Goal: Information Seeking & Learning: Learn about a topic

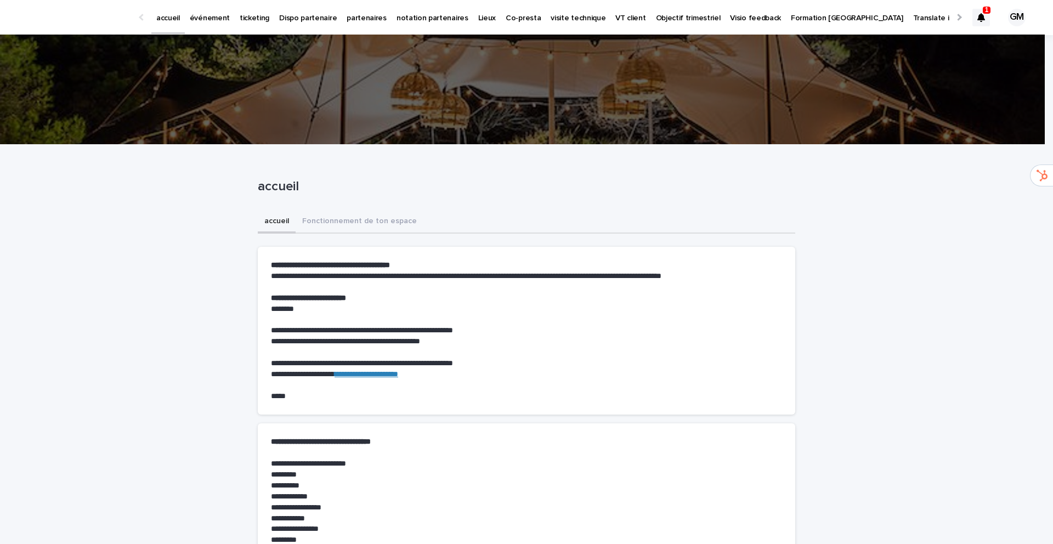
click at [977, 19] on icon at bounding box center [981, 17] width 8 height 9
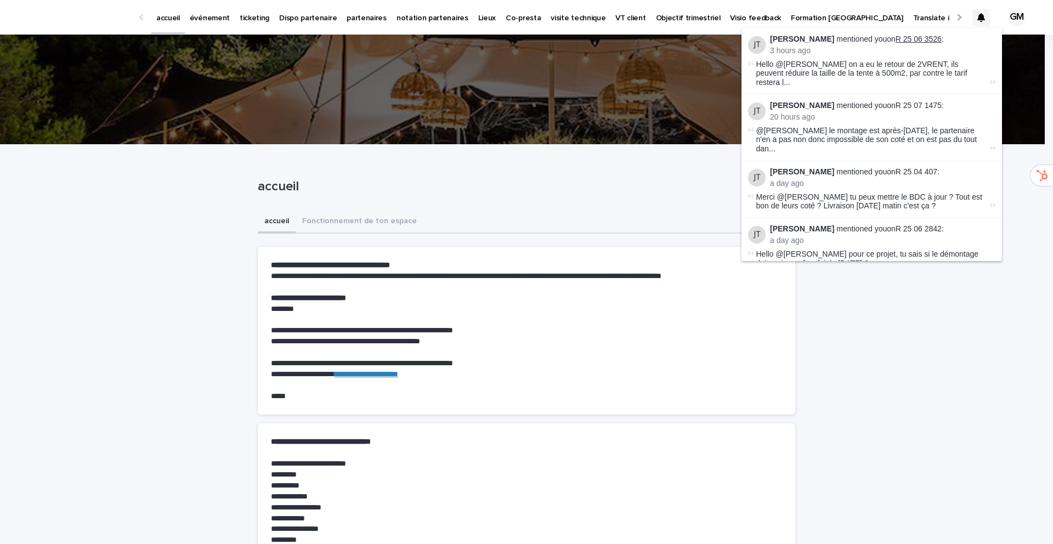
click at [896, 37] on link "R 25 06 3526" at bounding box center [919, 39] width 46 height 9
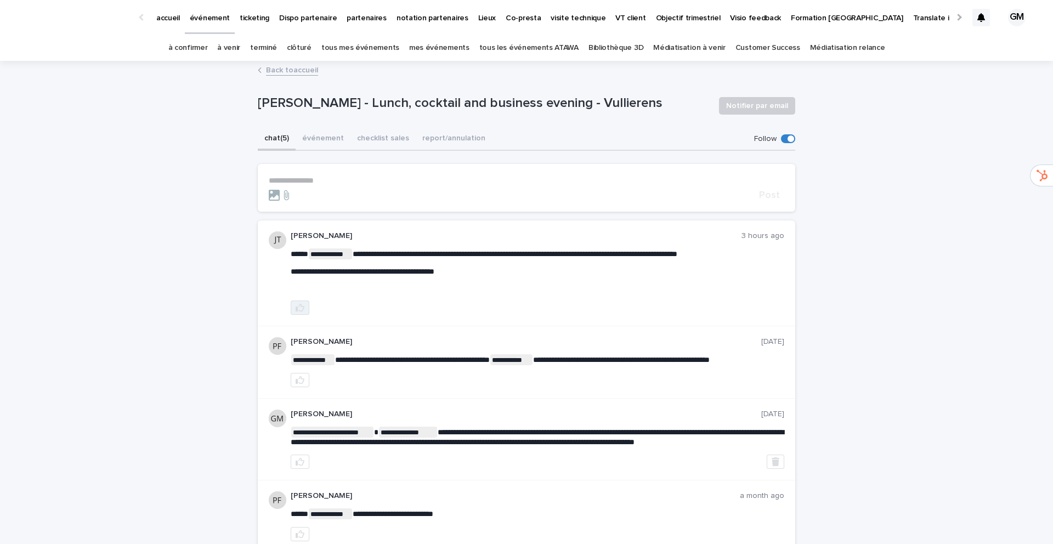
click at [296, 307] on icon "button" at bounding box center [300, 307] width 9 height 9
click at [240, 49] on link "à venir" at bounding box center [228, 48] width 23 height 26
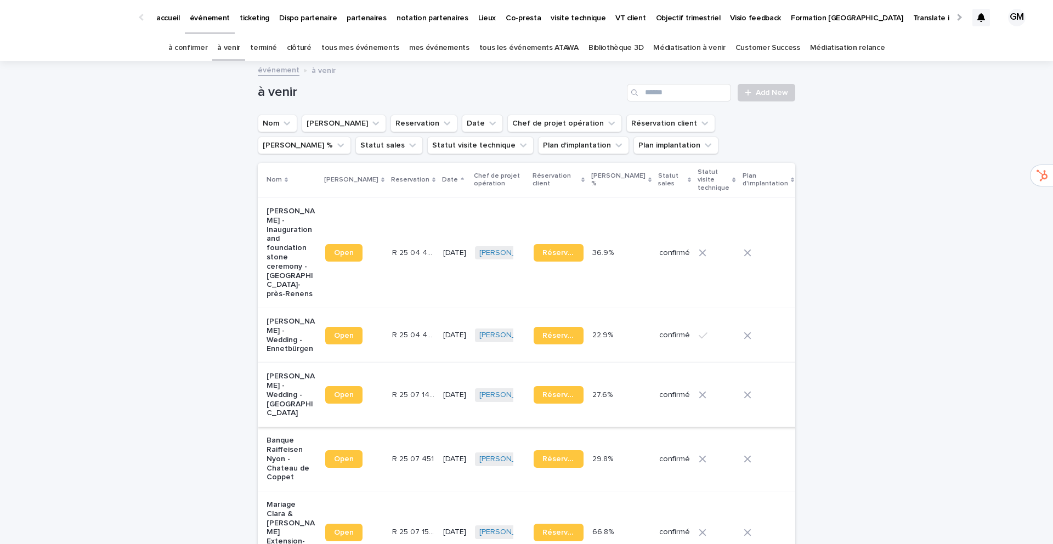
scroll to position [374, 0]
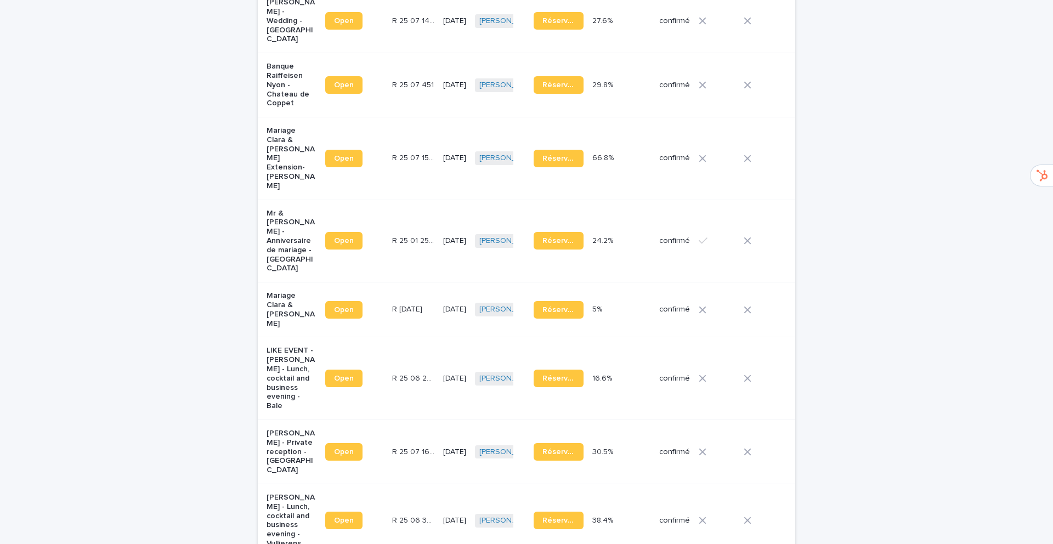
click at [272, 429] on p "[PERSON_NAME] - Private reception - [GEOGRAPHIC_DATA]" at bounding box center [292, 452] width 50 height 46
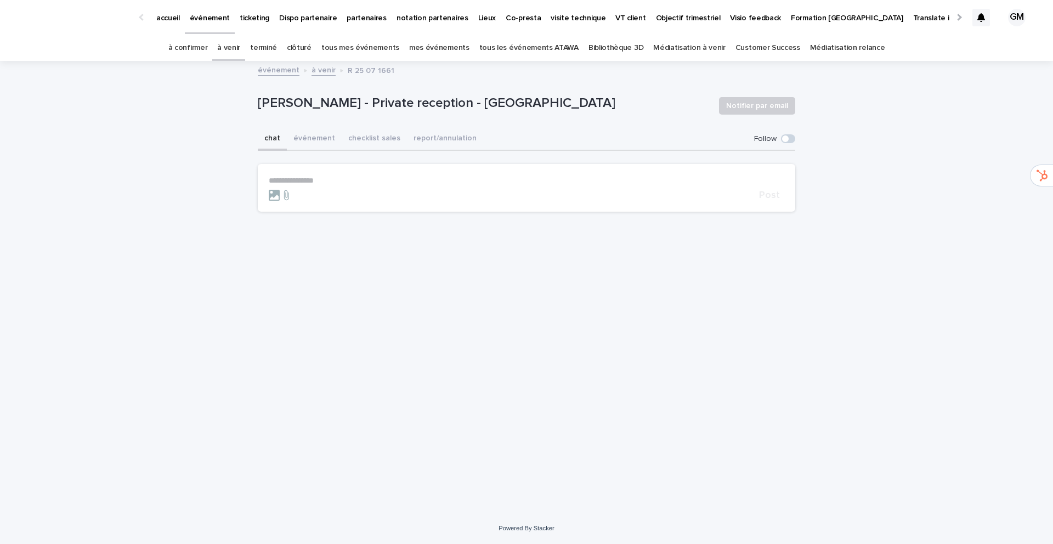
click at [280, 179] on p "**********" at bounding box center [527, 180] width 516 height 9
click at [280, 198] on span "[PERSON_NAME]" at bounding box center [302, 196] width 61 height 8
click at [322, 183] on p "**********" at bounding box center [527, 181] width 516 height 11
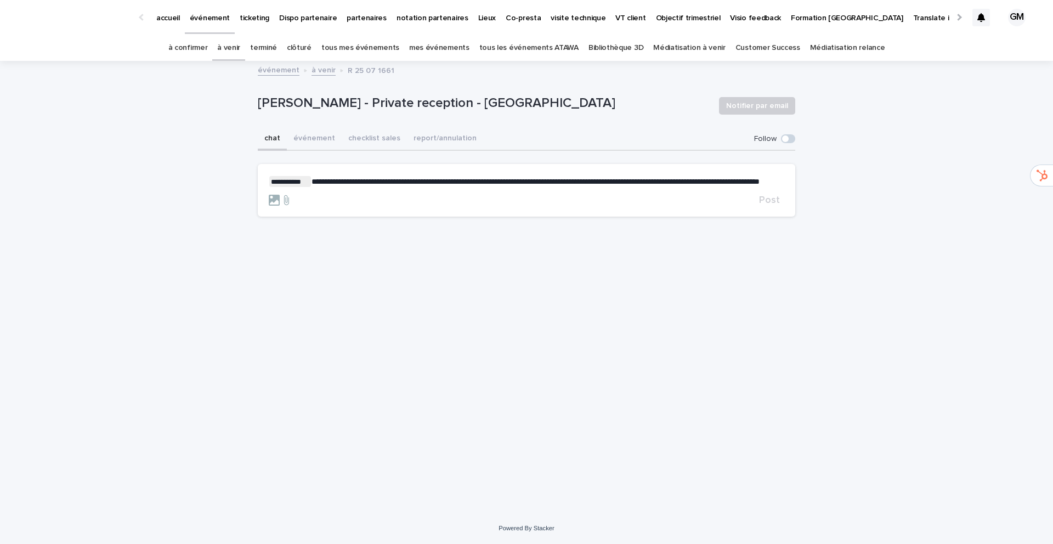
click at [610, 183] on span "**********" at bounding box center [536, 182] width 448 height 8
click at [771, 205] on span "Post" at bounding box center [769, 200] width 21 height 10
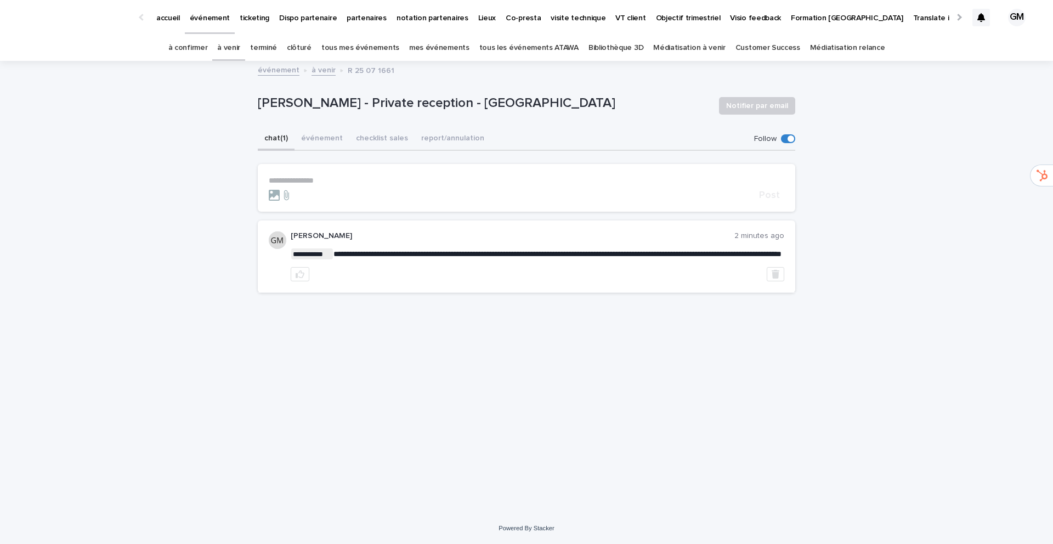
click at [528, 48] on link "tous les événements ATAWA" at bounding box center [528, 48] width 99 height 26
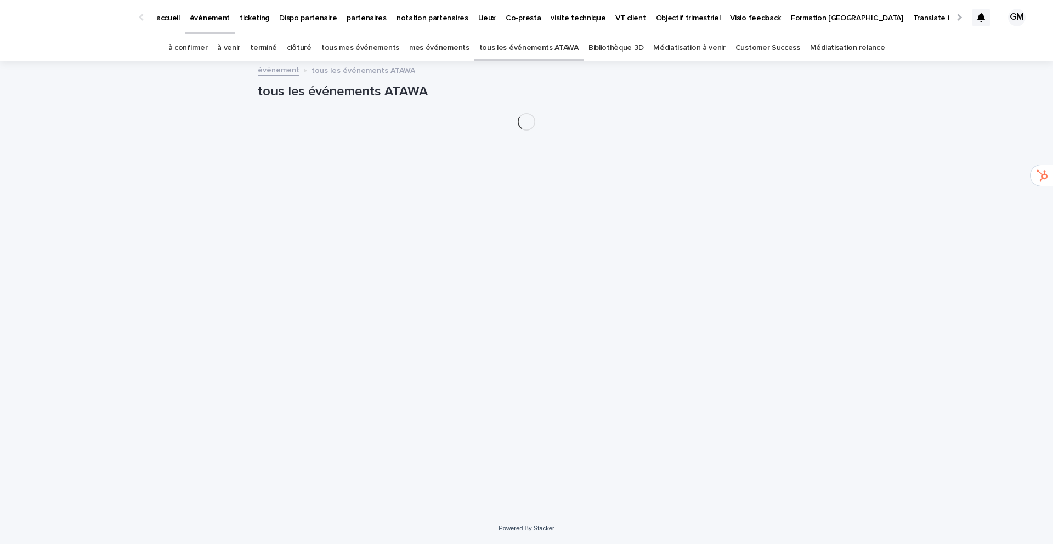
click at [593, 46] on link "Bibliothèque 3D" at bounding box center [615, 48] width 55 height 26
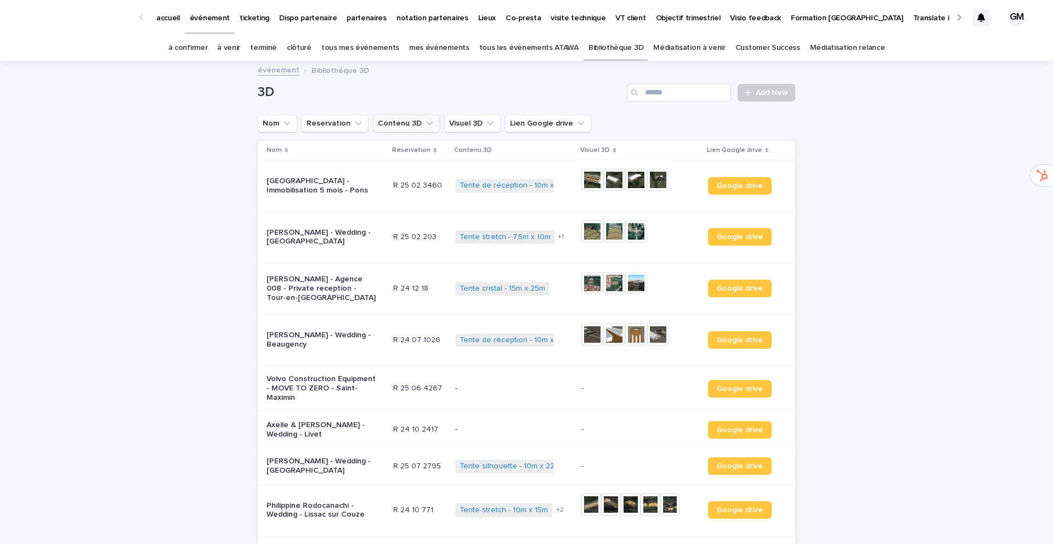
click at [395, 123] on button "Contenu 3D" at bounding box center [406, 124] width 67 height 18
click at [418, 175] on input "*********" at bounding box center [446, 172] width 142 height 18
type input "*"
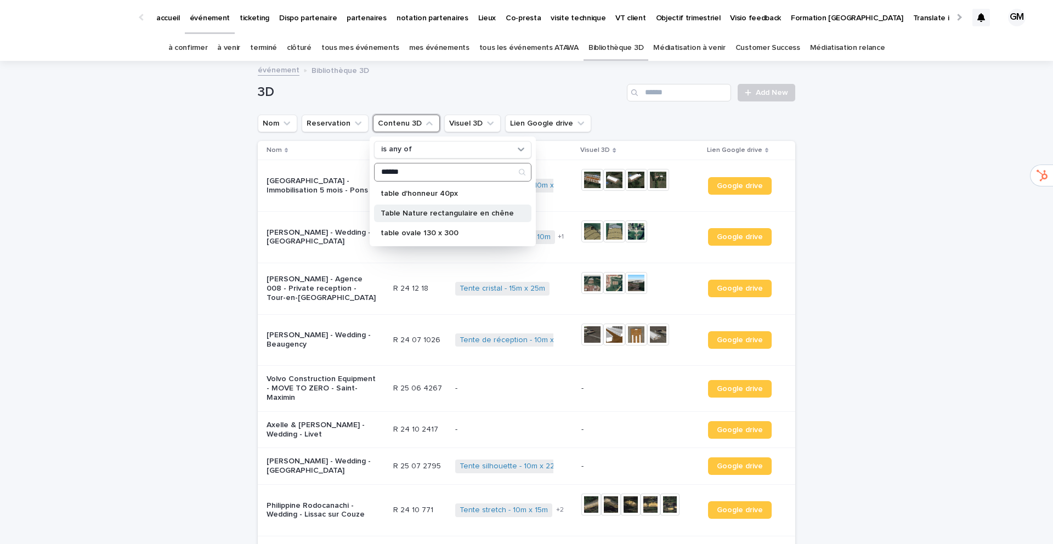
type input "*****"
click at [416, 211] on p "Table Nature rectangulaire en chêne" at bounding box center [447, 214] width 133 height 8
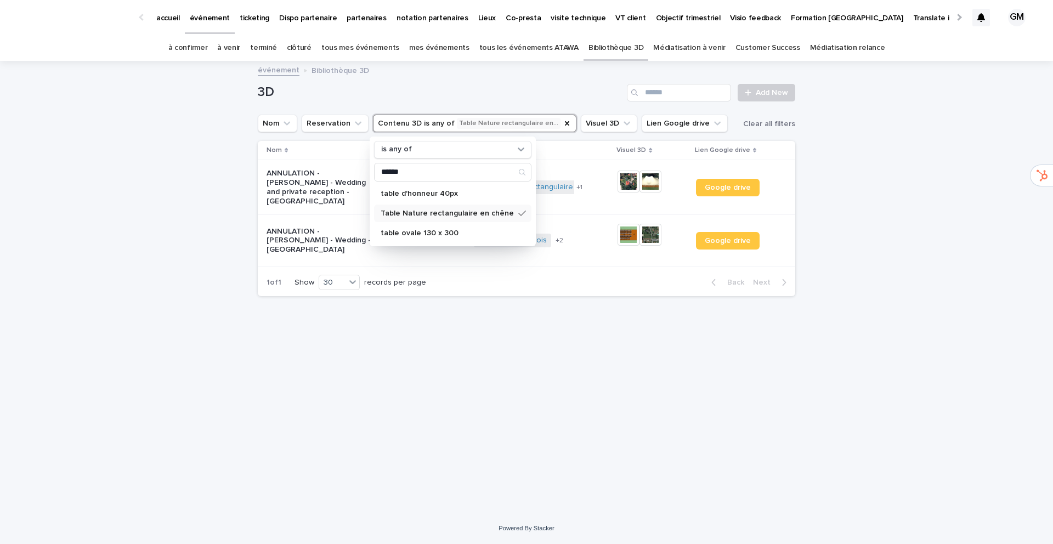
click at [411, 211] on p "Table Nature rectangulaire en chêne" at bounding box center [447, 214] width 133 height 8
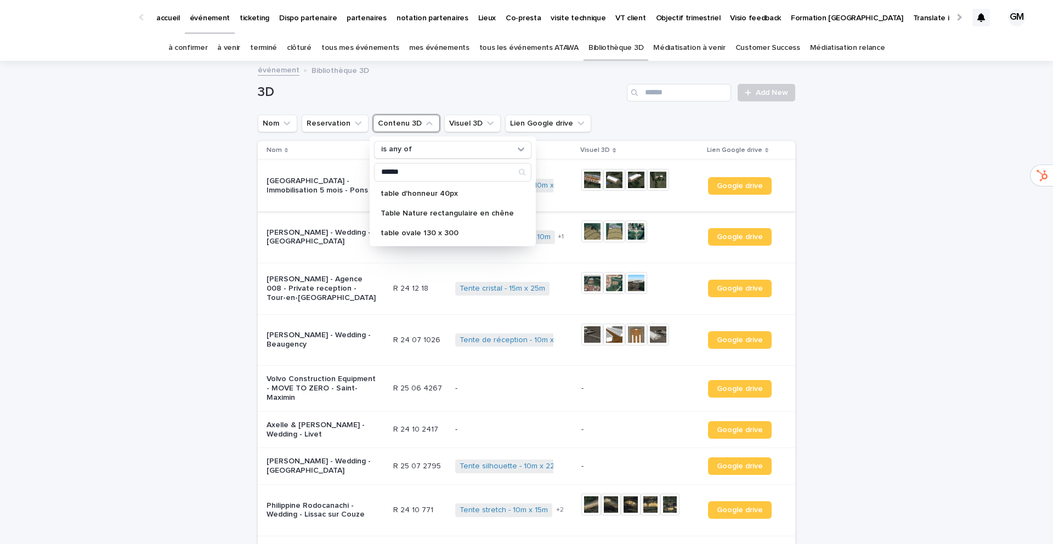
click at [586, 177] on img at bounding box center [592, 180] width 22 height 22
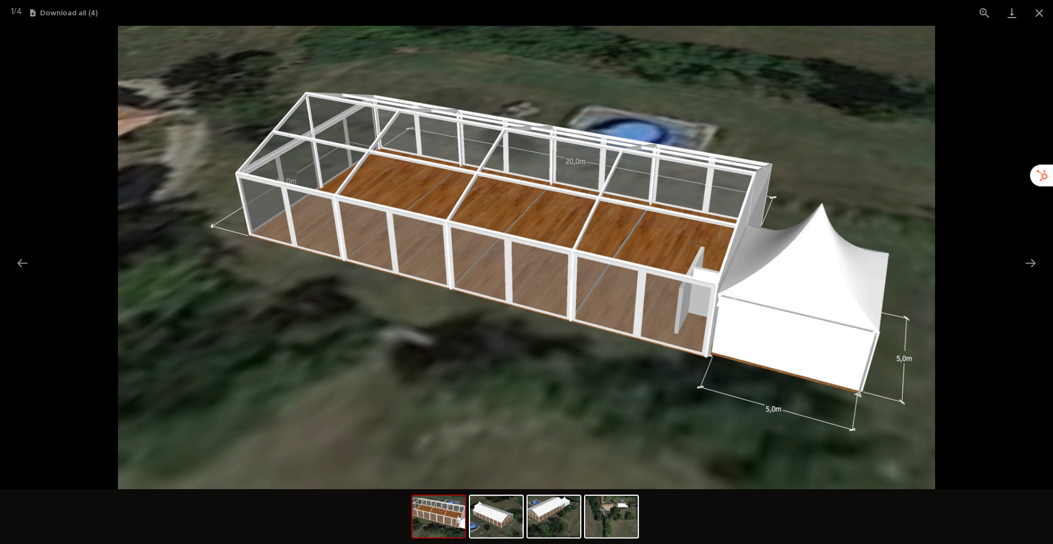
click at [450, 521] on img at bounding box center [438, 517] width 53 height 42
click at [496, 514] on img at bounding box center [496, 517] width 53 height 42
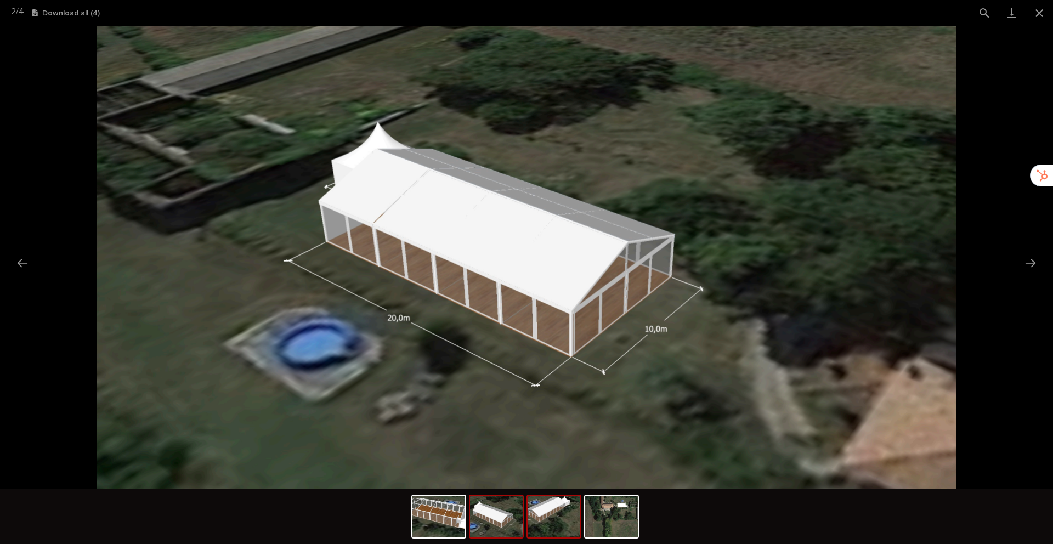
click at [545, 522] on img at bounding box center [554, 517] width 53 height 42
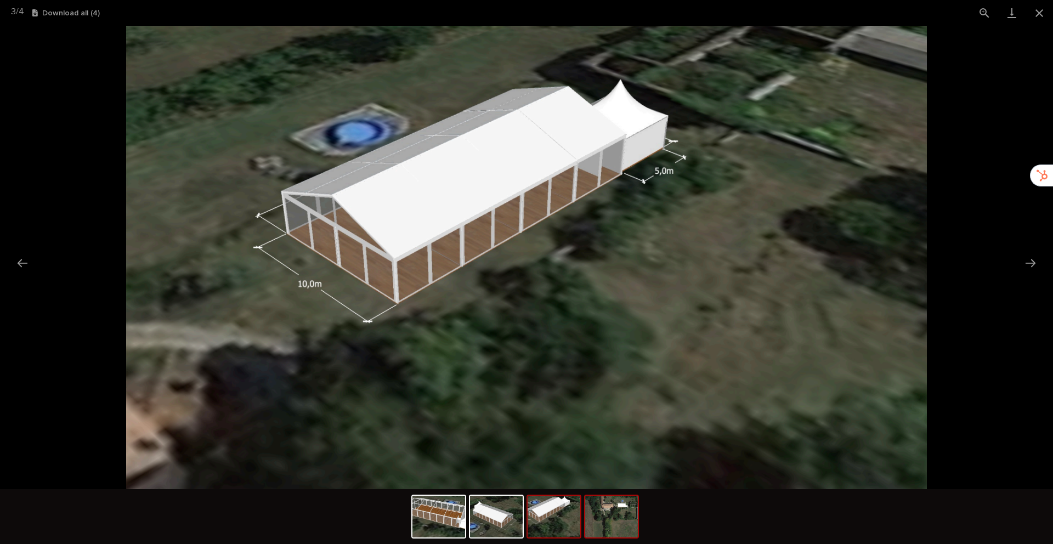
click at [599, 523] on img at bounding box center [611, 517] width 53 height 42
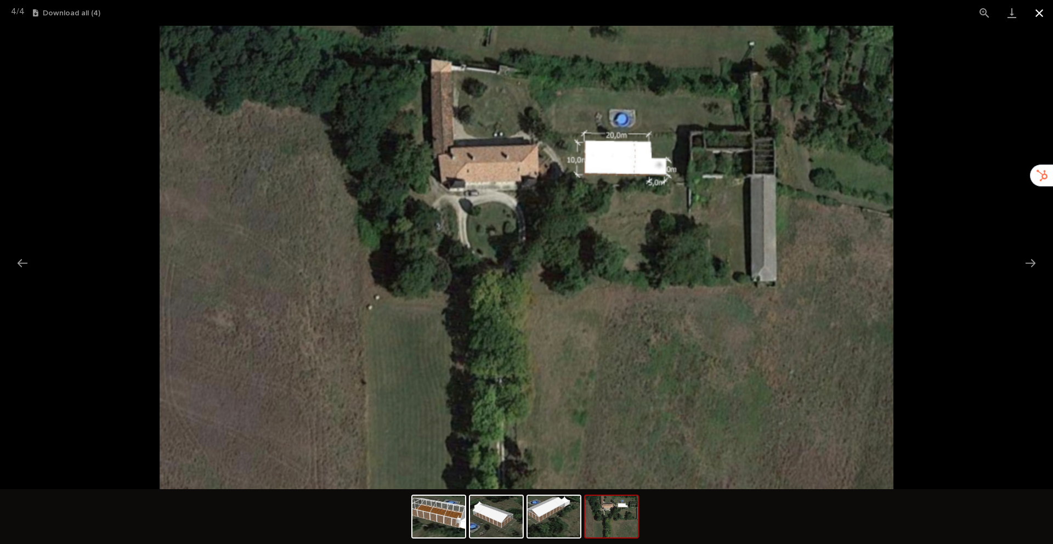
click at [1039, 12] on button "Close gallery" at bounding box center [1039, 13] width 27 height 26
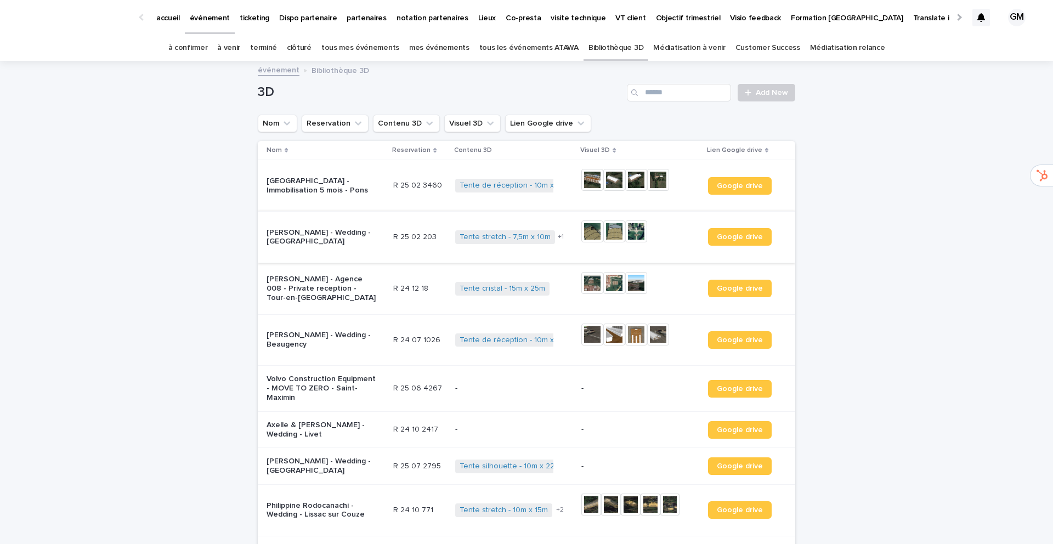
click at [587, 231] on img at bounding box center [592, 231] width 22 height 22
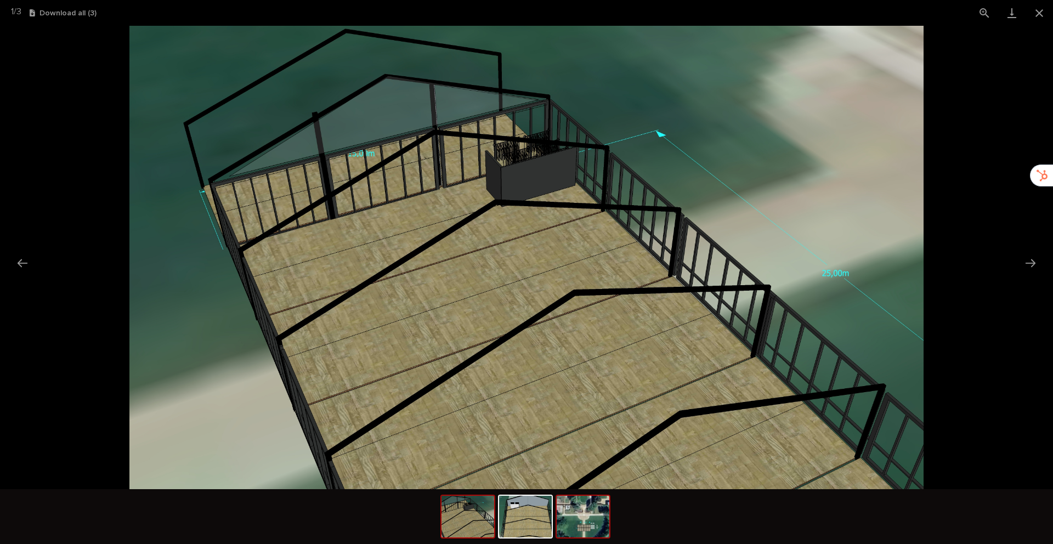
drag, startPoint x: 536, startPoint y: 524, endPoint x: 580, endPoint y: 520, distance: 44.0
click at [536, 524] on img at bounding box center [525, 517] width 53 height 42
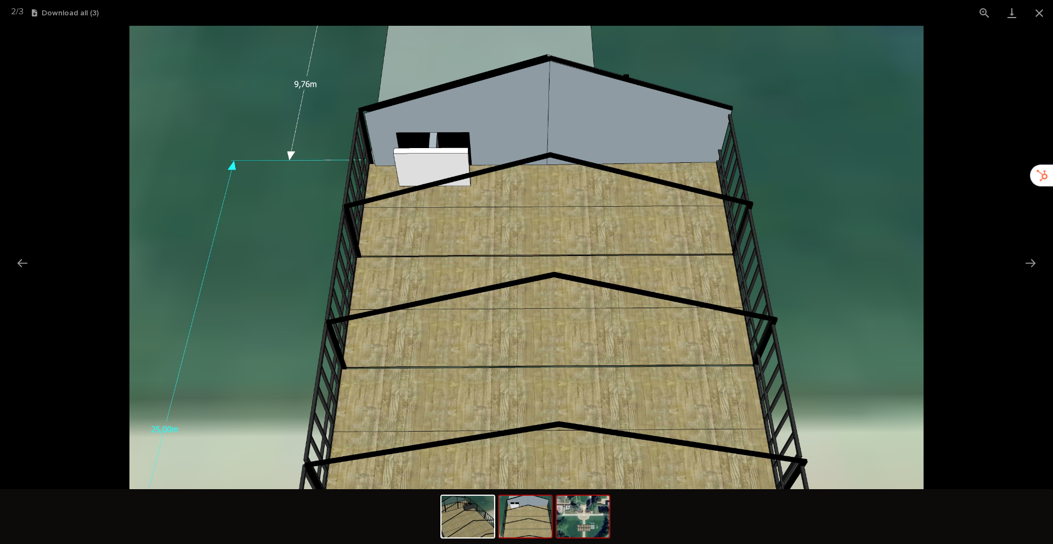
click at [582, 520] on img at bounding box center [583, 517] width 53 height 42
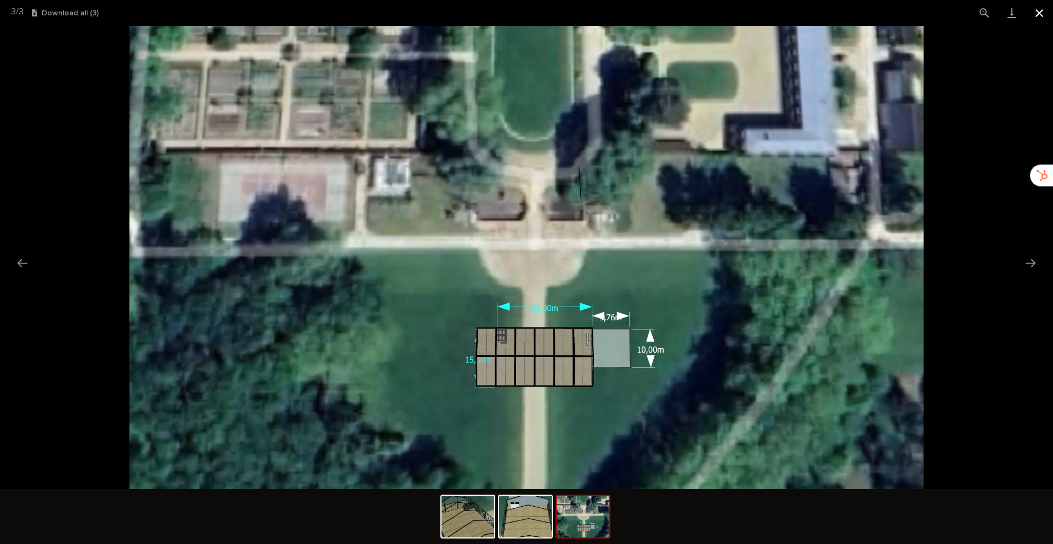
click at [1037, 13] on button "Close gallery" at bounding box center [1039, 13] width 27 height 26
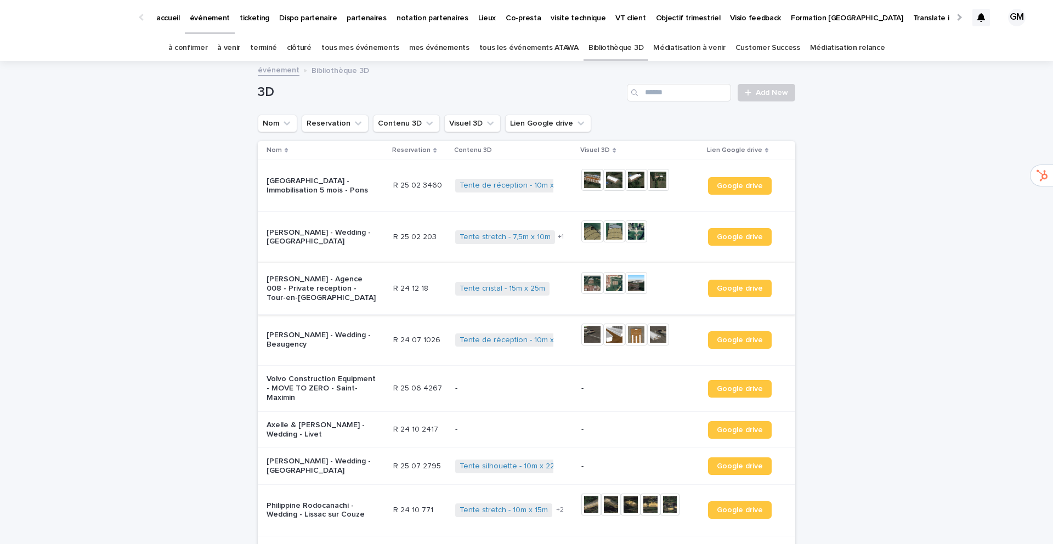
click at [591, 278] on img at bounding box center [592, 283] width 22 height 22
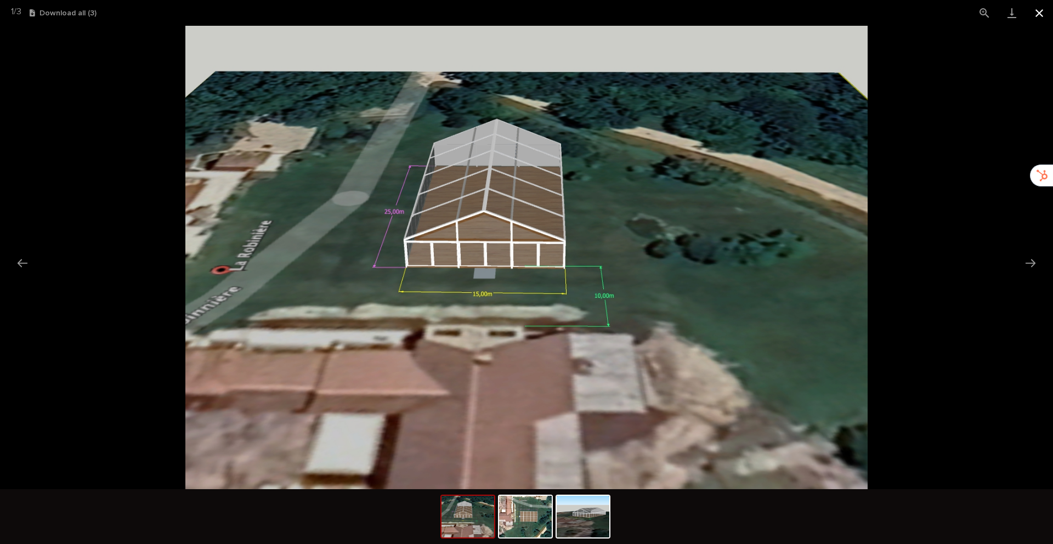
click at [1041, 12] on button "Close gallery" at bounding box center [1039, 13] width 27 height 26
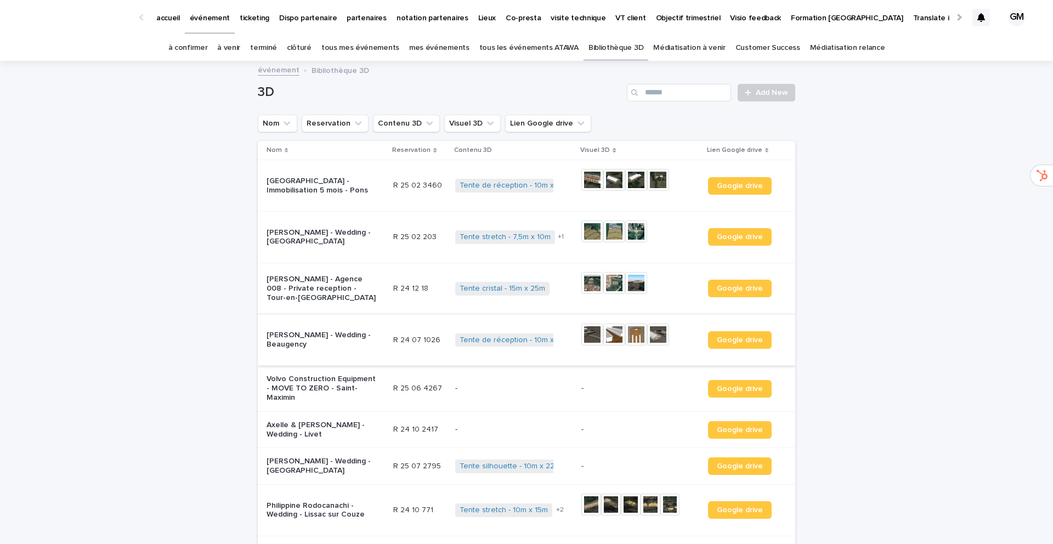
click at [593, 336] on img at bounding box center [592, 335] width 22 height 22
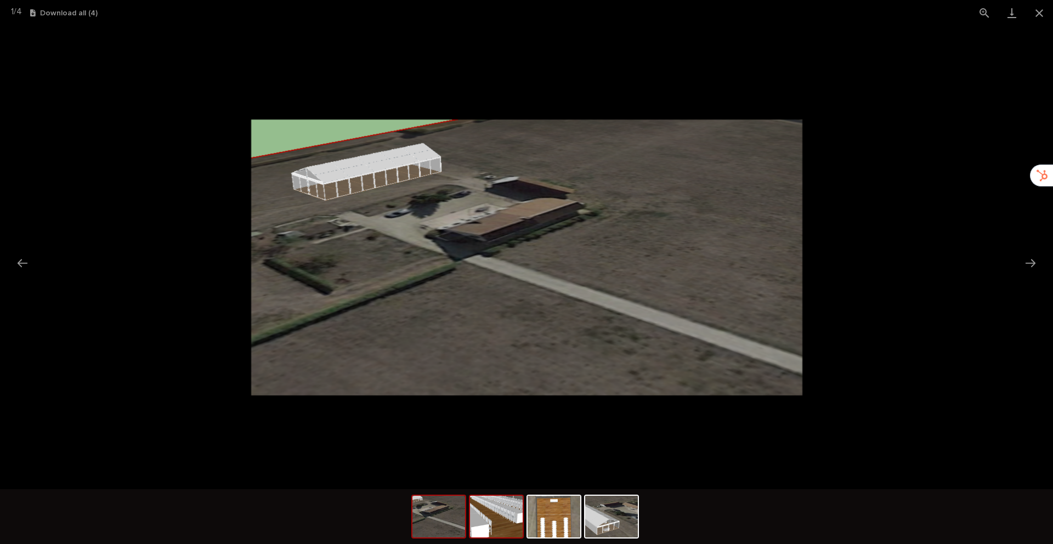
click at [506, 530] on img at bounding box center [496, 517] width 53 height 42
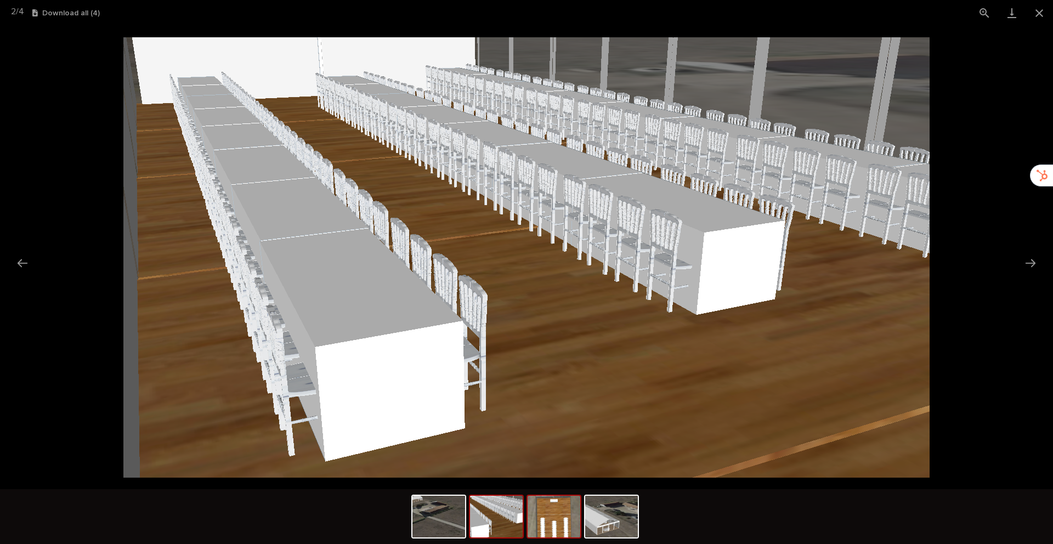
click at [553, 527] on img at bounding box center [554, 517] width 53 height 42
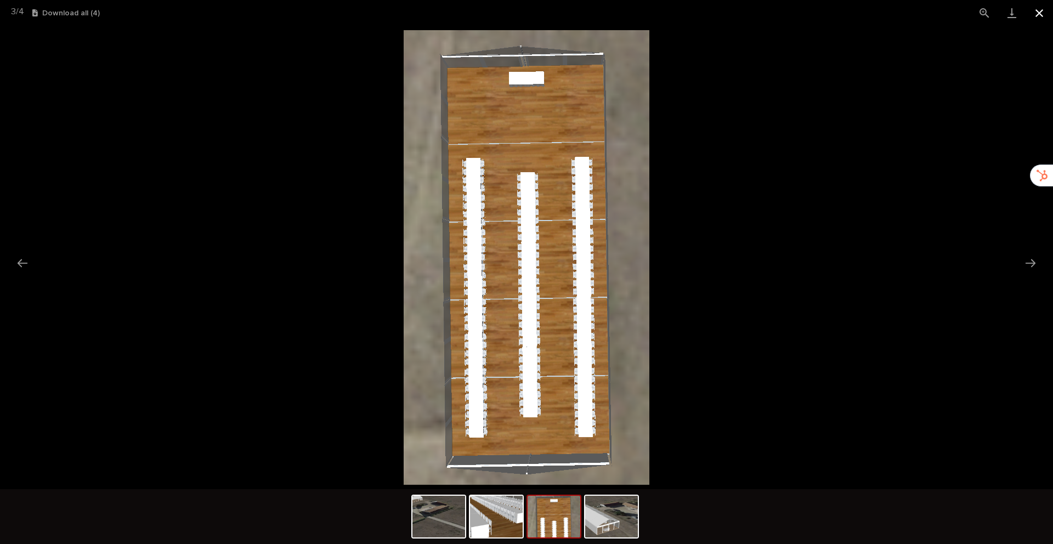
click at [1040, 13] on button "Close gallery" at bounding box center [1039, 13] width 27 height 26
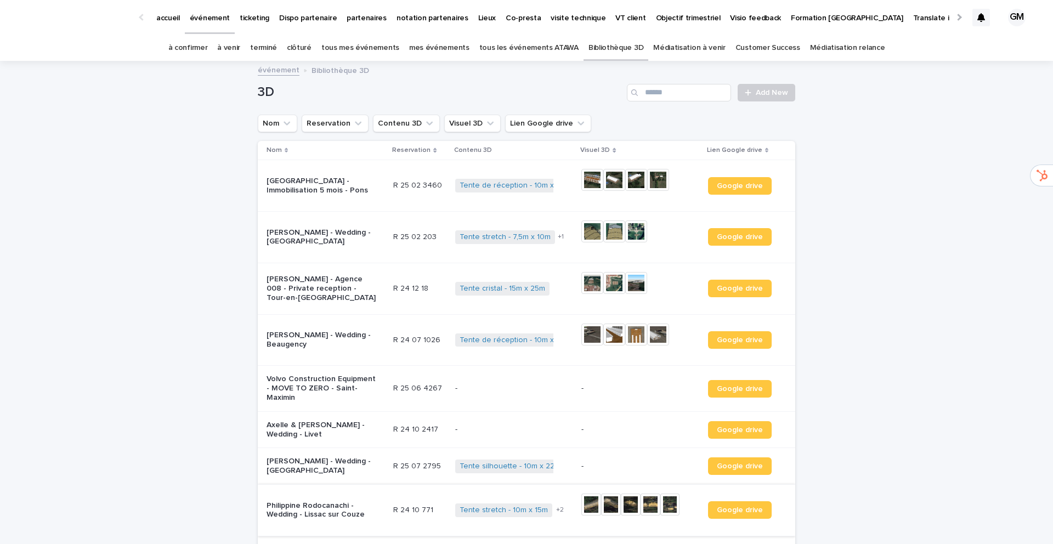
click at [590, 500] on img at bounding box center [591, 505] width 20 height 22
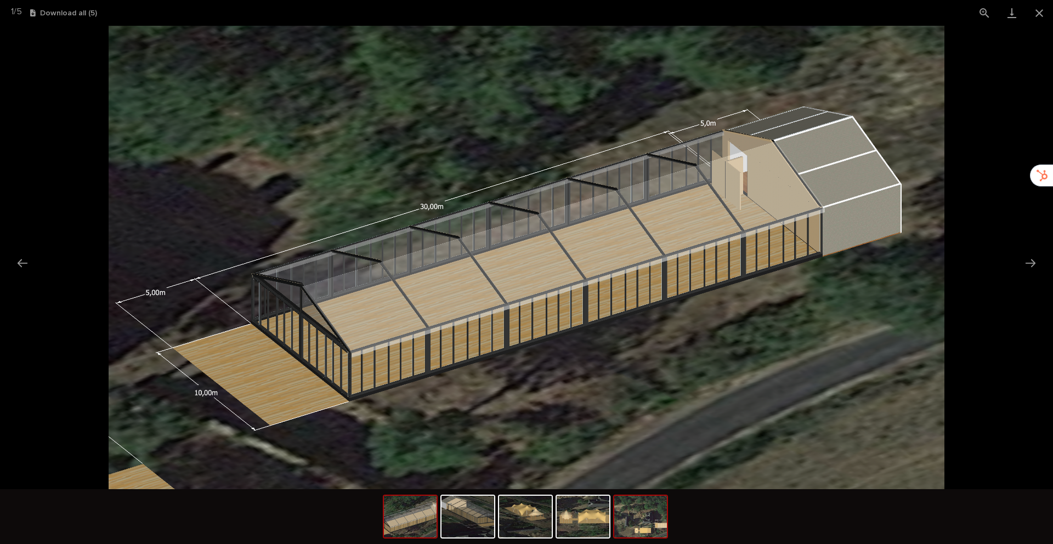
click at [640, 523] on img at bounding box center [640, 517] width 53 height 42
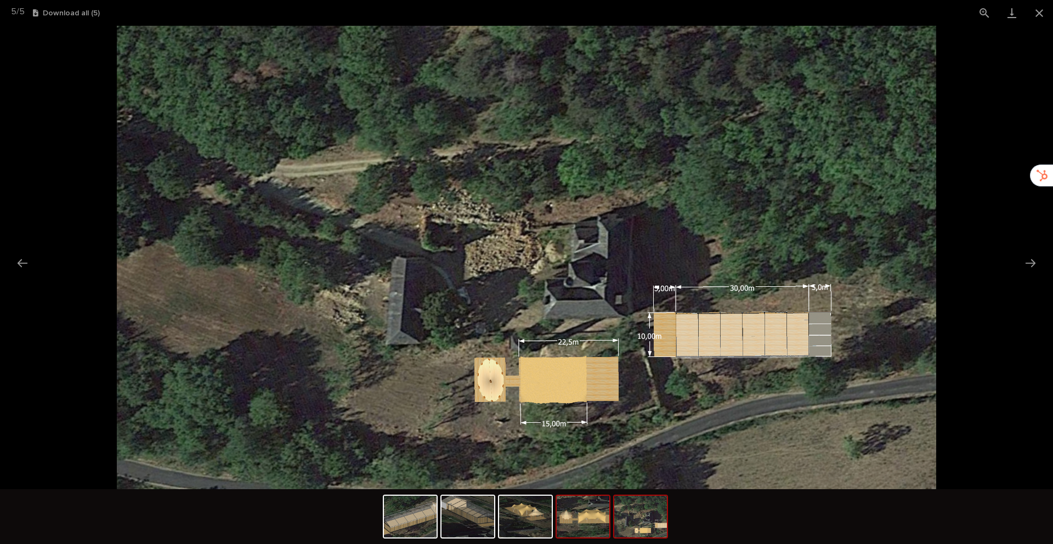
click at [580, 520] on img at bounding box center [583, 517] width 53 height 42
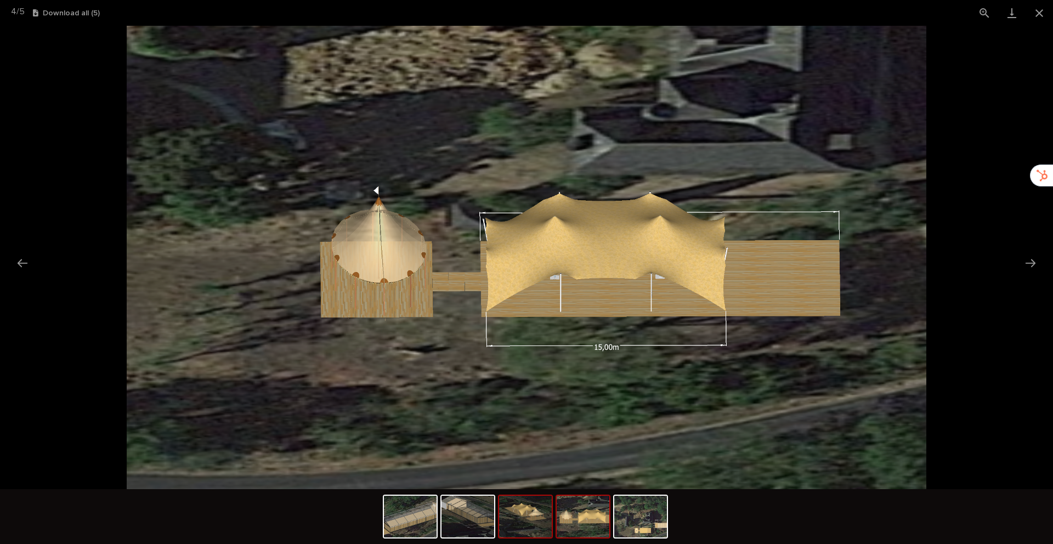
click at [525, 526] on img at bounding box center [525, 517] width 53 height 42
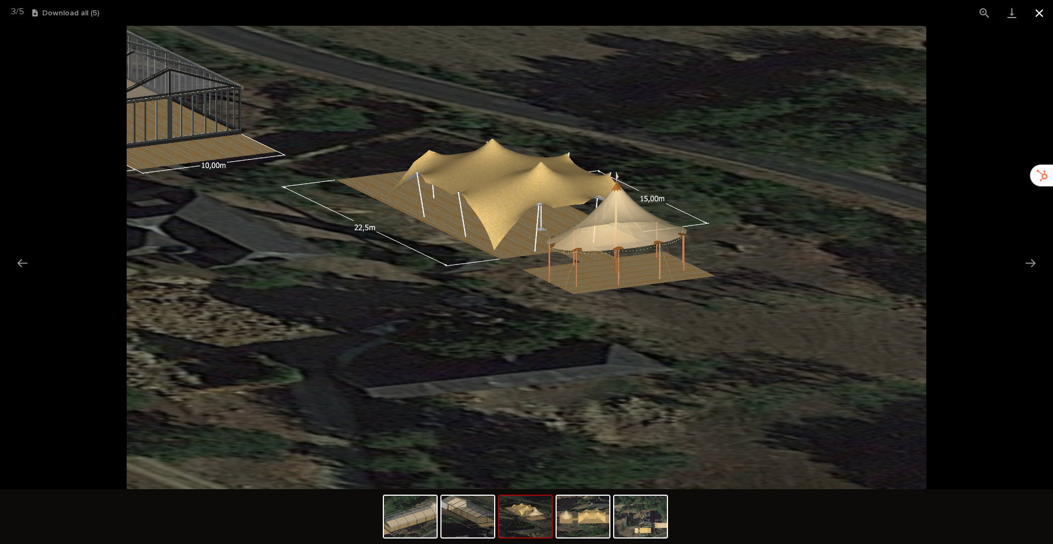
click at [1037, 12] on button "Close gallery" at bounding box center [1039, 13] width 27 height 26
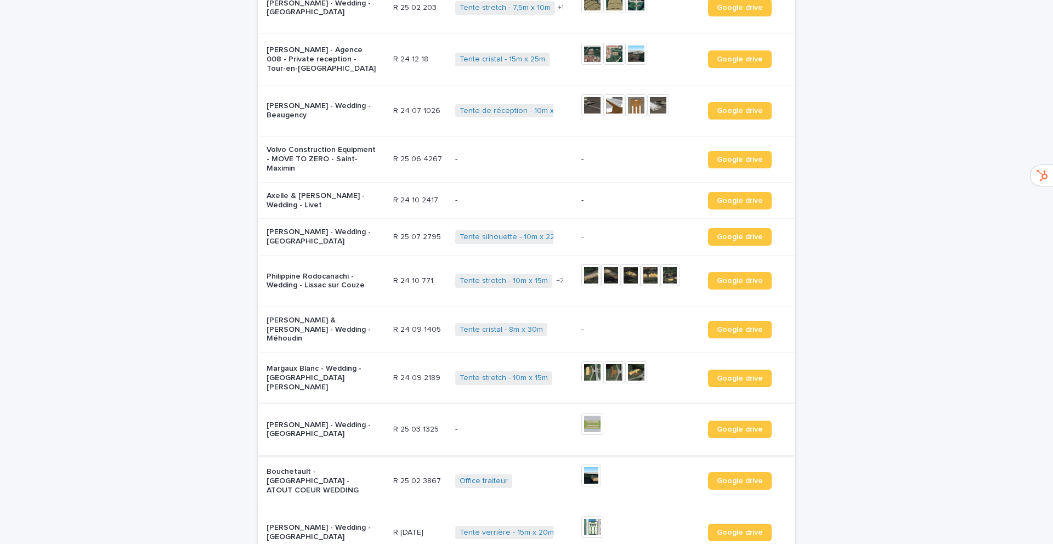
scroll to position [275, 0]
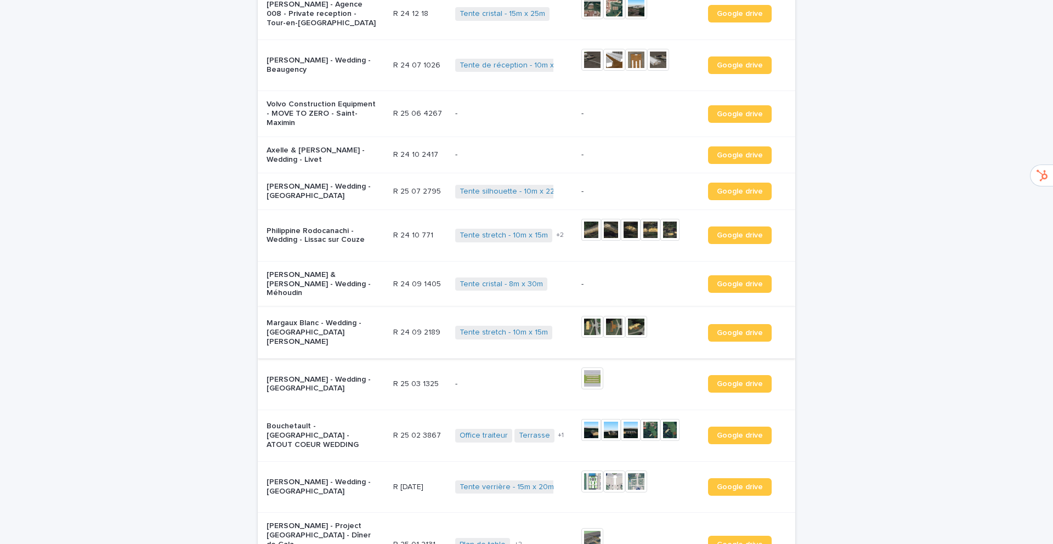
click at [587, 316] on img at bounding box center [592, 327] width 22 height 22
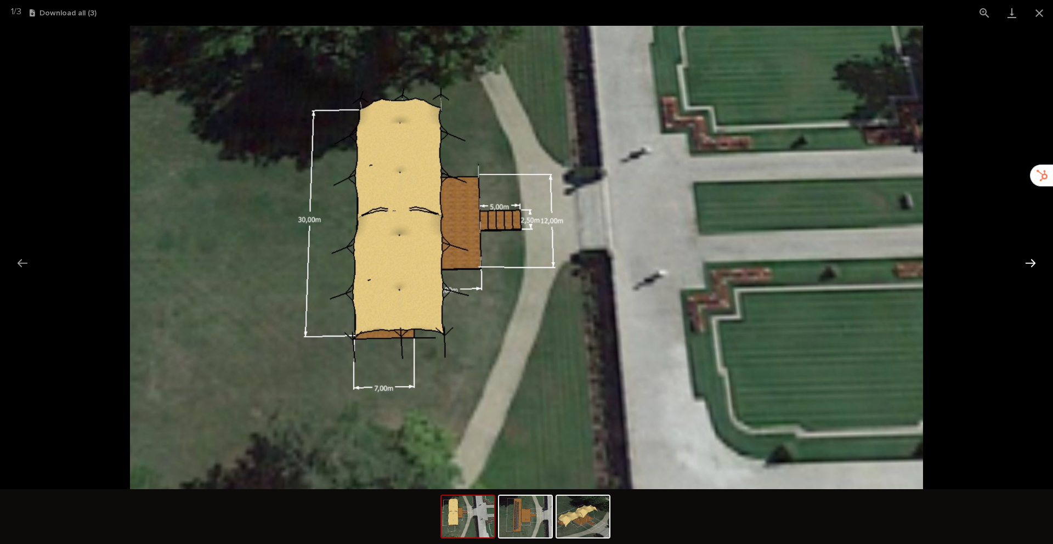
click at [1027, 267] on button "Next slide" at bounding box center [1030, 262] width 23 height 21
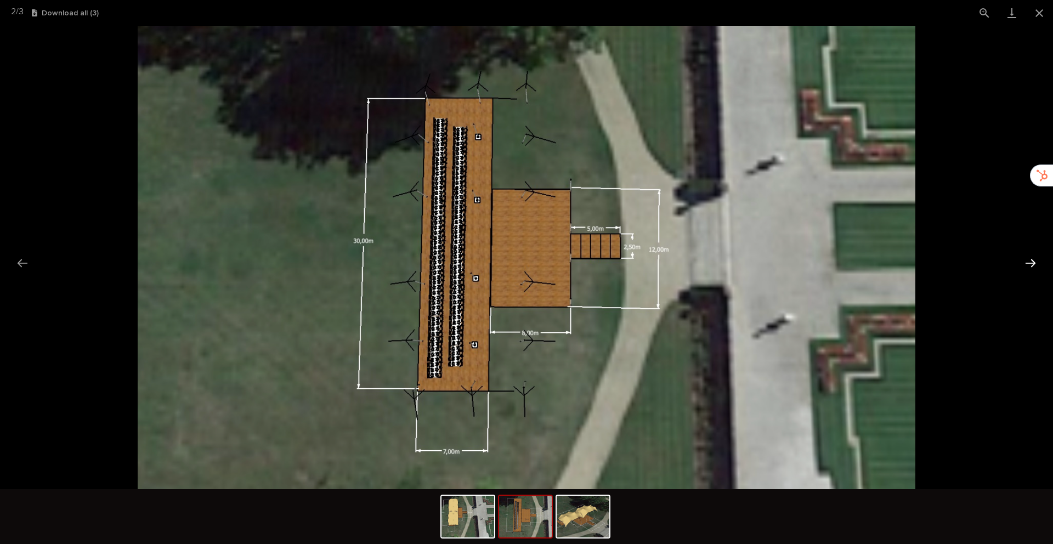
click at [1028, 262] on button "Next slide" at bounding box center [1030, 262] width 23 height 21
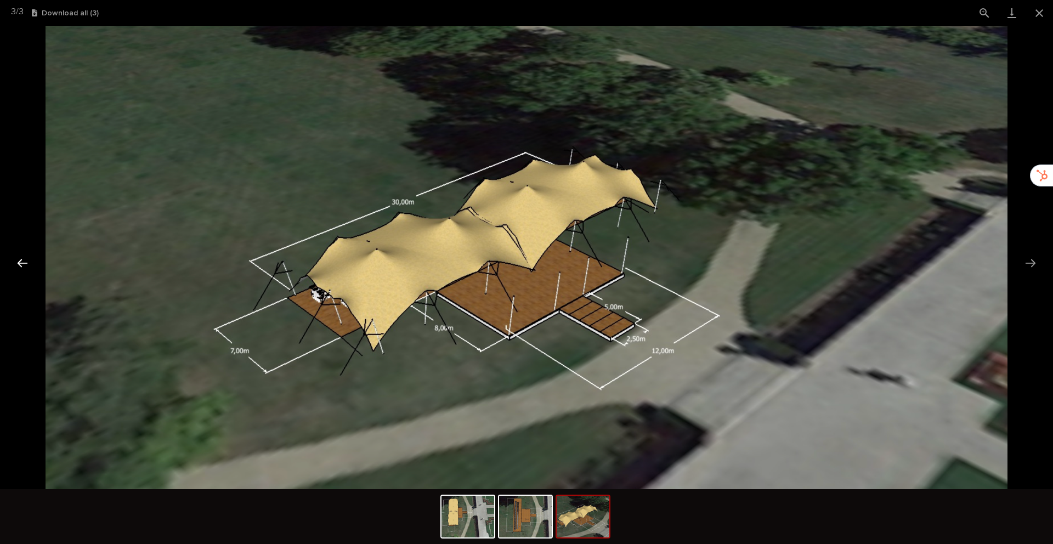
click at [19, 261] on button "Previous slide" at bounding box center [22, 262] width 23 height 21
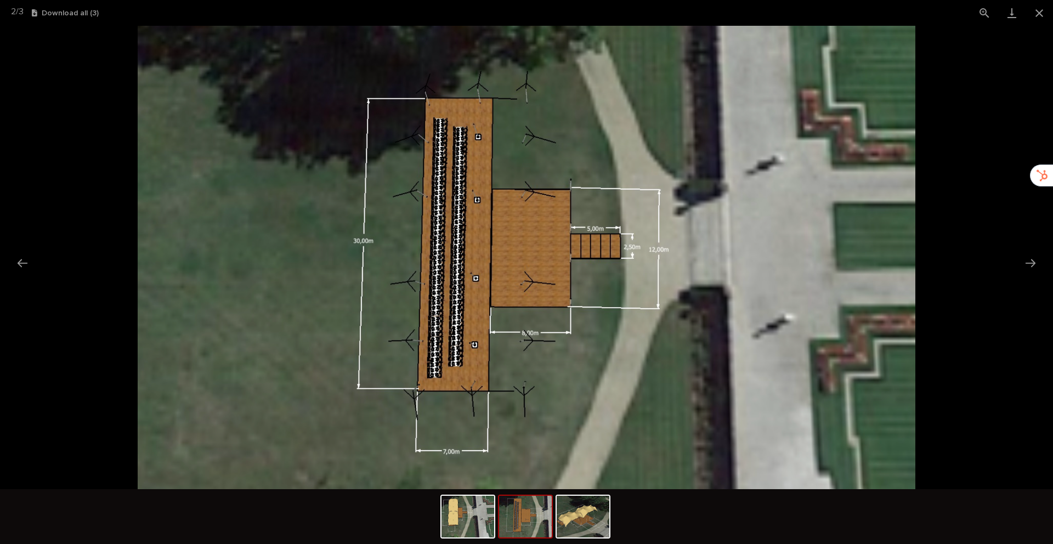
scroll to position [0, 0]
click at [416, 307] on img at bounding box center [526, 257] width 777 height 463
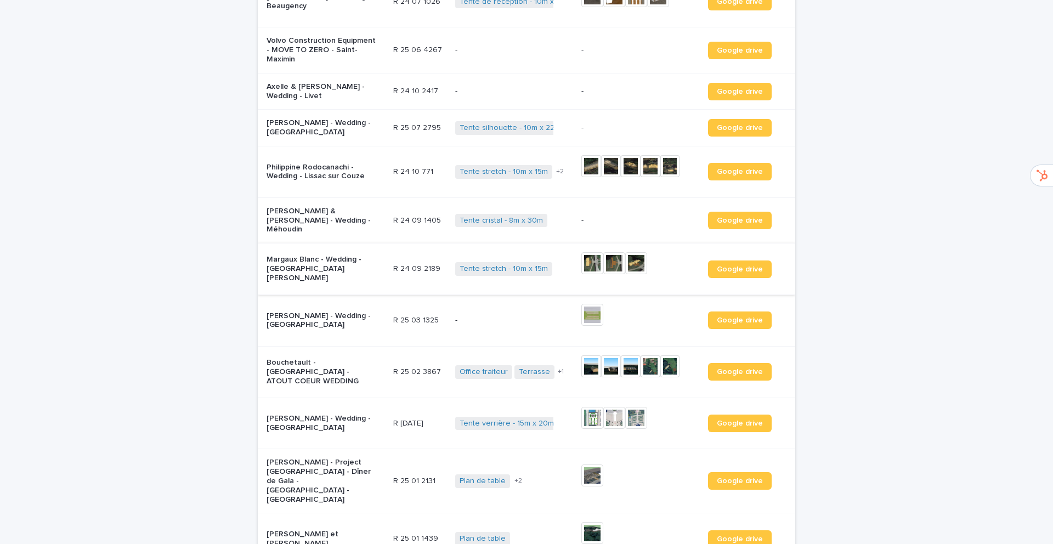
scroll to position [469, 0]
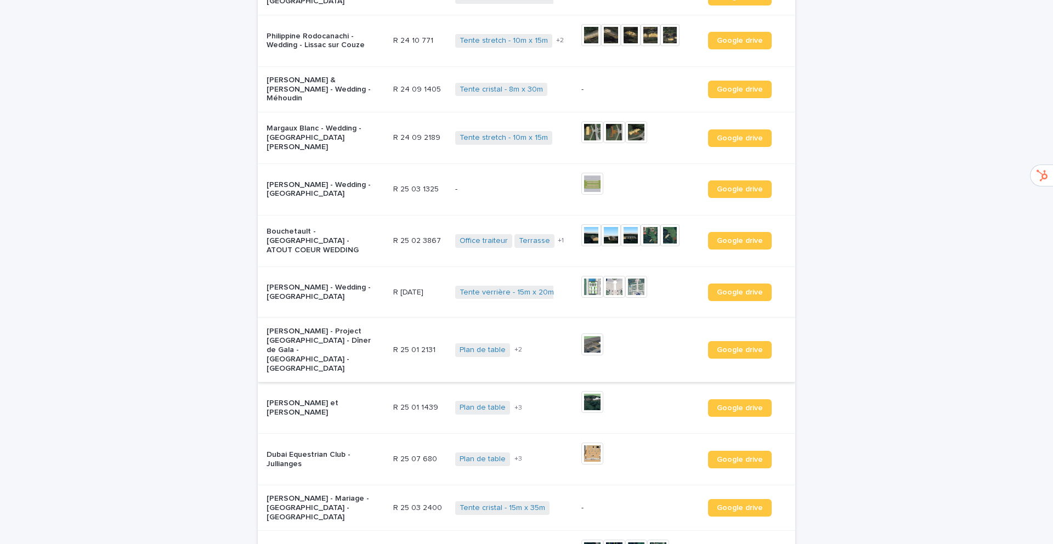
click at [588, 333] on img at bounding box center [592, 344] width 22 height 22
click at [590, 391] on img at bounding box center [592, 402] width 22 height 22
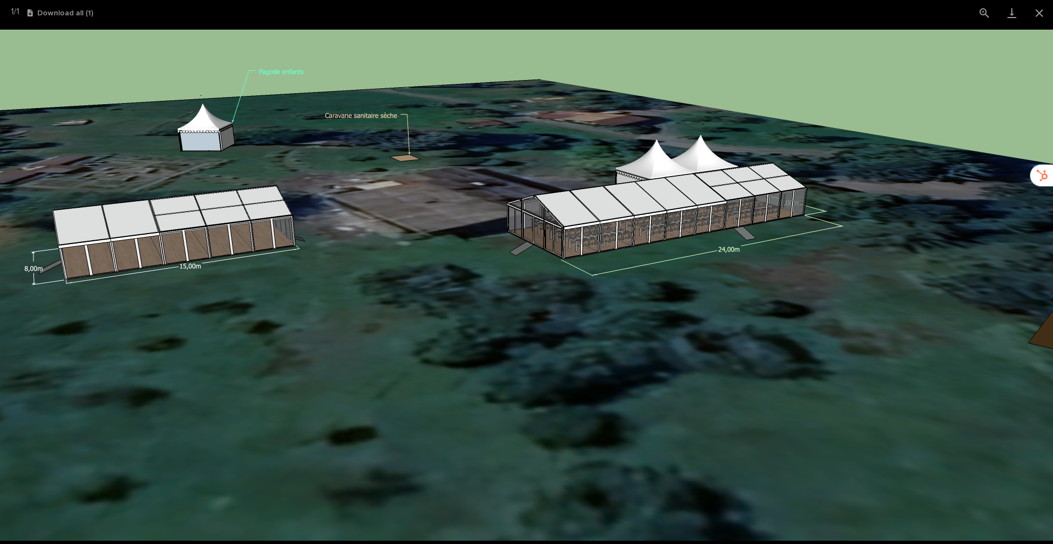
click at [621, 245] on img at bounding box center [526, 285] width 1053 height 511
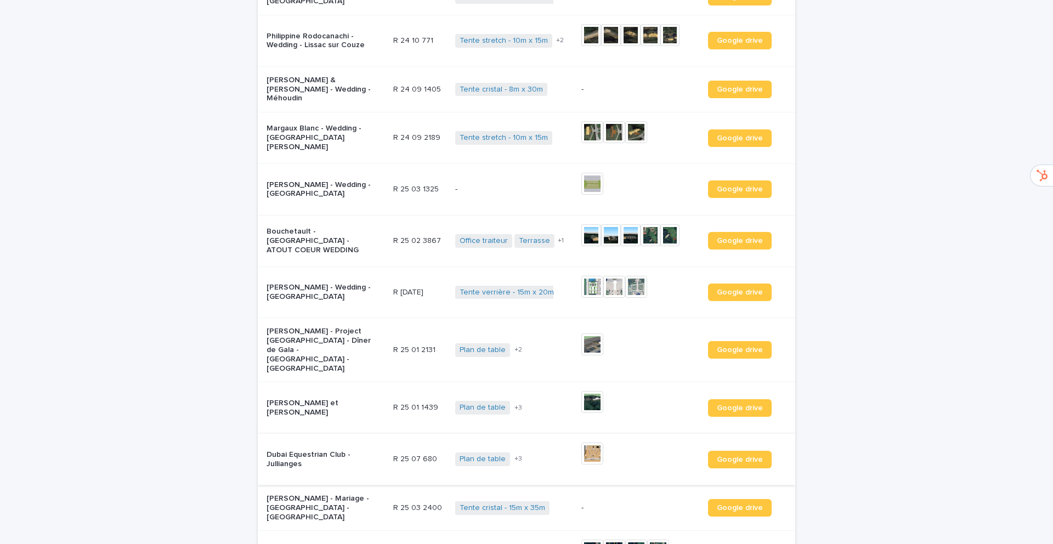
click at [586, 443] on img at bounding box center [592, 454] width 22 height 22
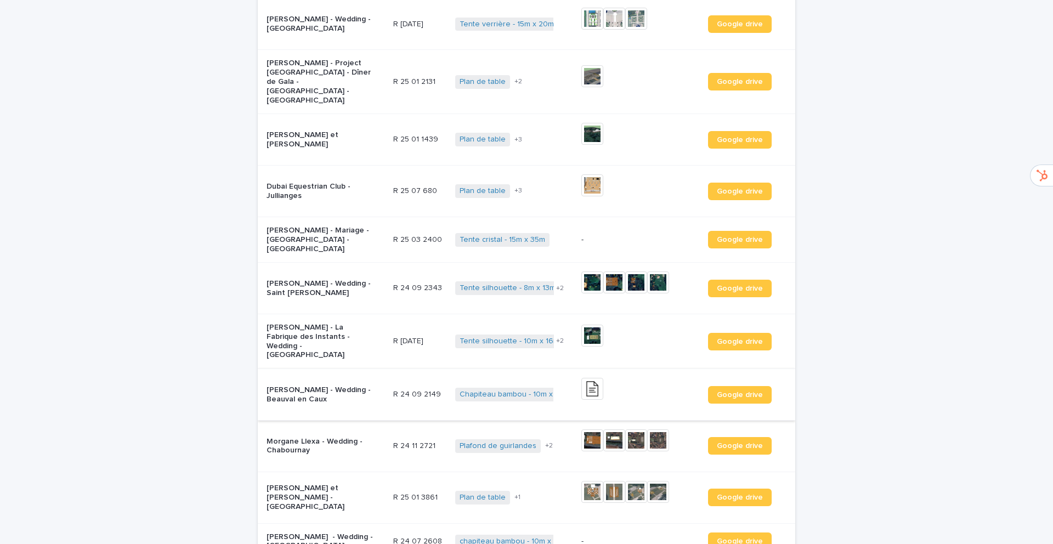
scroll to position [797, 0]
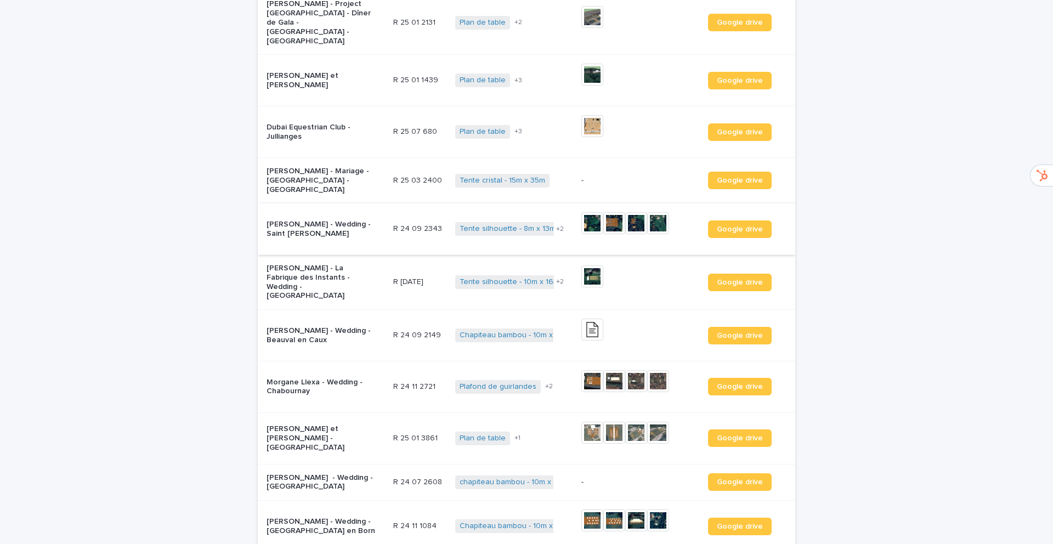
click at [590, 212] on img at bounding box center [592, 223] width 22 height 22
click at [585, 265] on img at bounding box center [592, 276] width 22 height 22
click at [582, 370] on img at bounding box center [592, 381] width 22 height 22
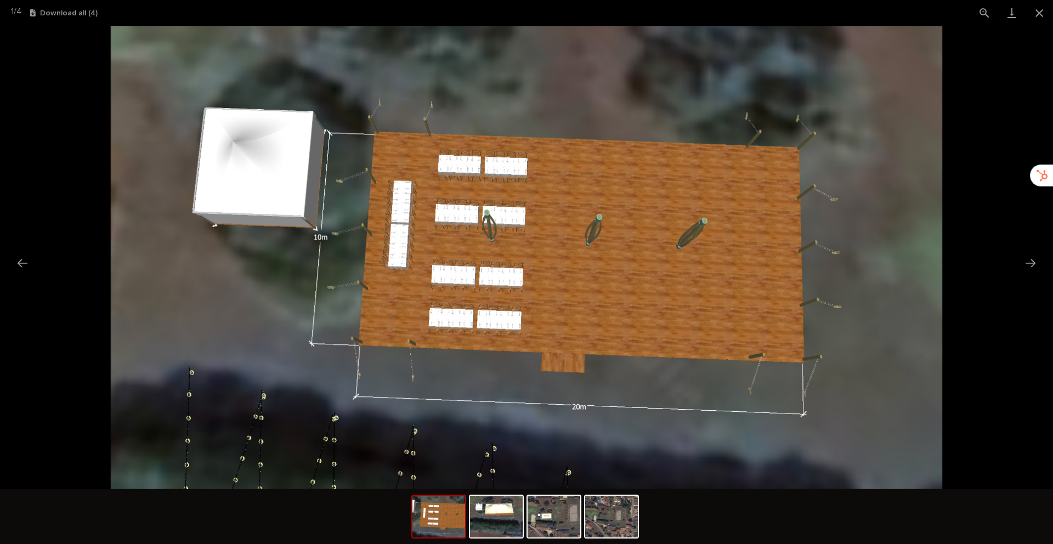
click at [443, 523] on img at bounding box center [438, 517] width 53 height 42
click at [486, 523] on img at bounding box center [496, 517] width 53 height 42
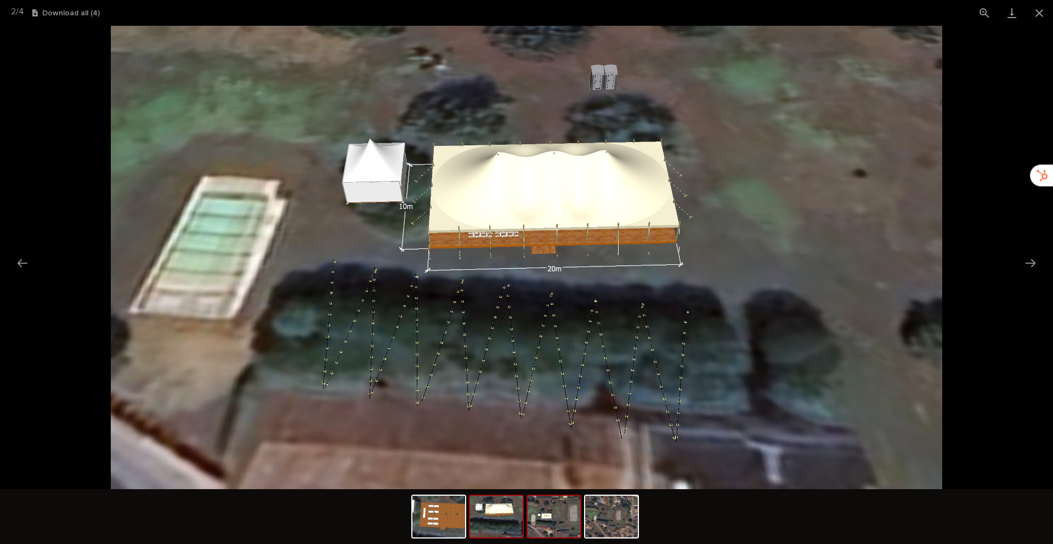
click at [533, 514] on img at bounding box center [554, 517] width 53 height 42
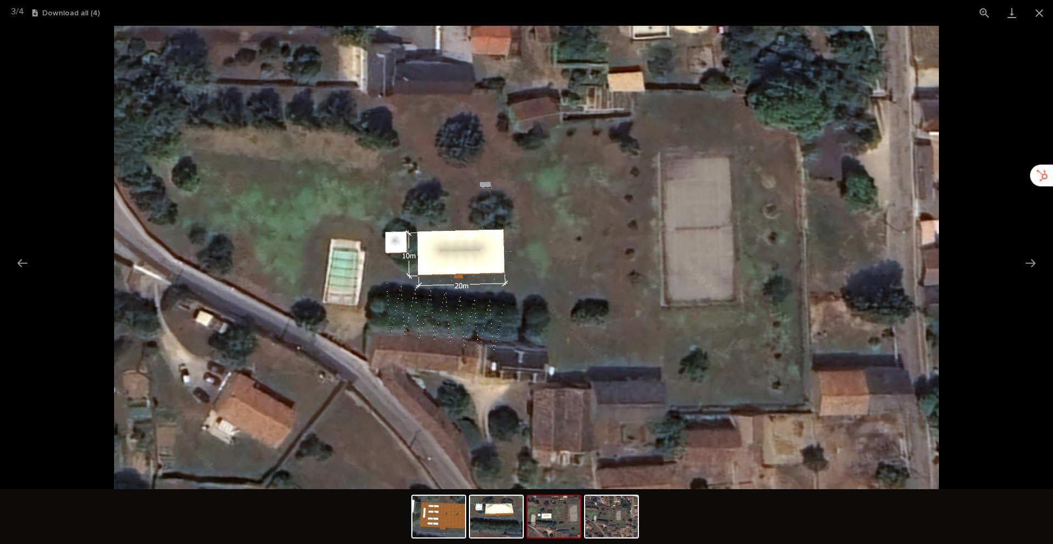
click at [563, 517] on img at bounding box center [554, 517] width 53 height 42
click at [588, 518] on img at bounding box center [611, 517] width 53 height 42
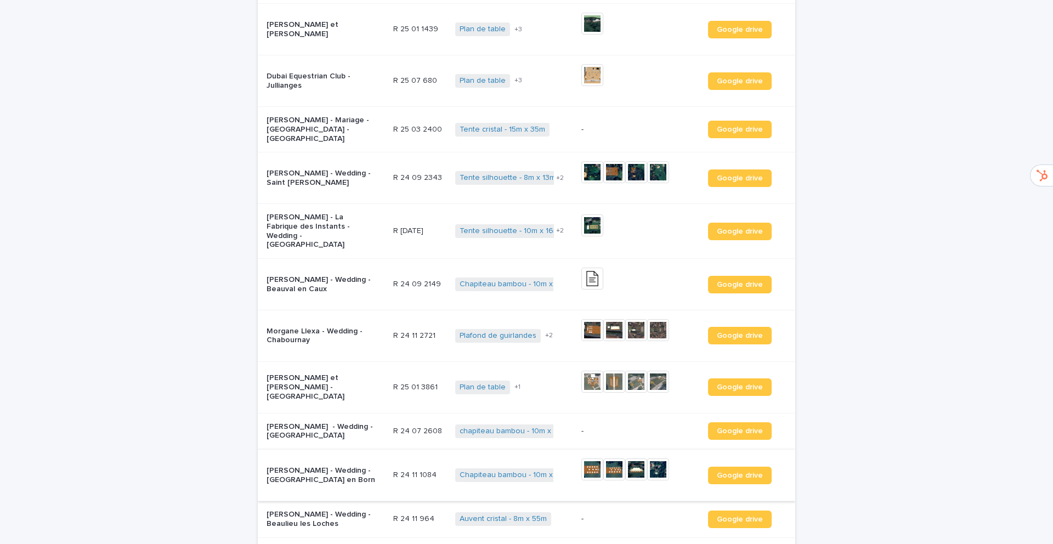
scroll to position [872, 0]
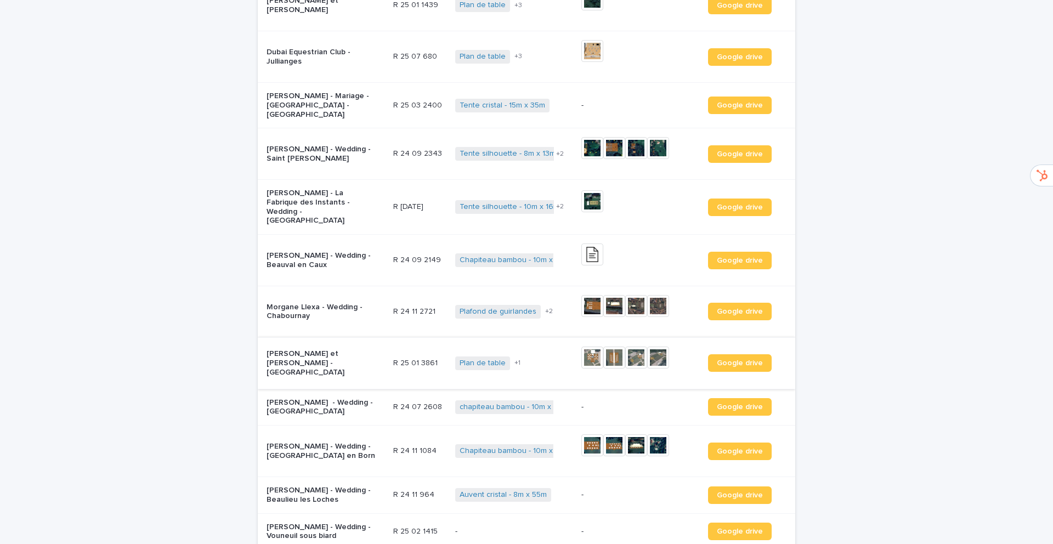
click at [588, 347] on img at bounding box center [592, 358] width 22 height 22
click at [591, 434] on img at bounding box center [592, 445] width 22 height 22
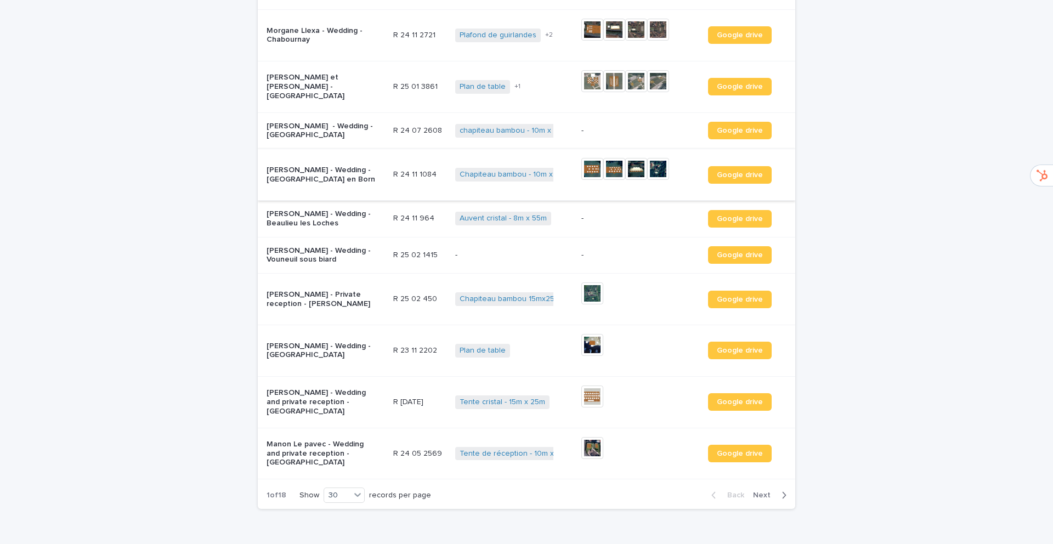
scroll to position [1186, 0]
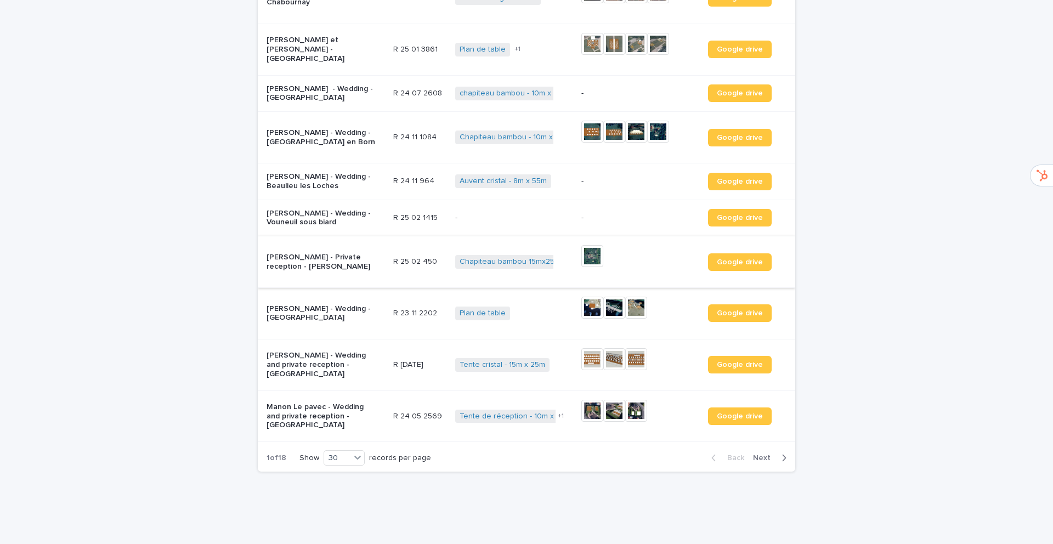
click at [592, 245] on img at bounding box center [592, 256] width 22 height 22
click at [588, 297] on img at bounding box center [592, 308] width 22 height 22
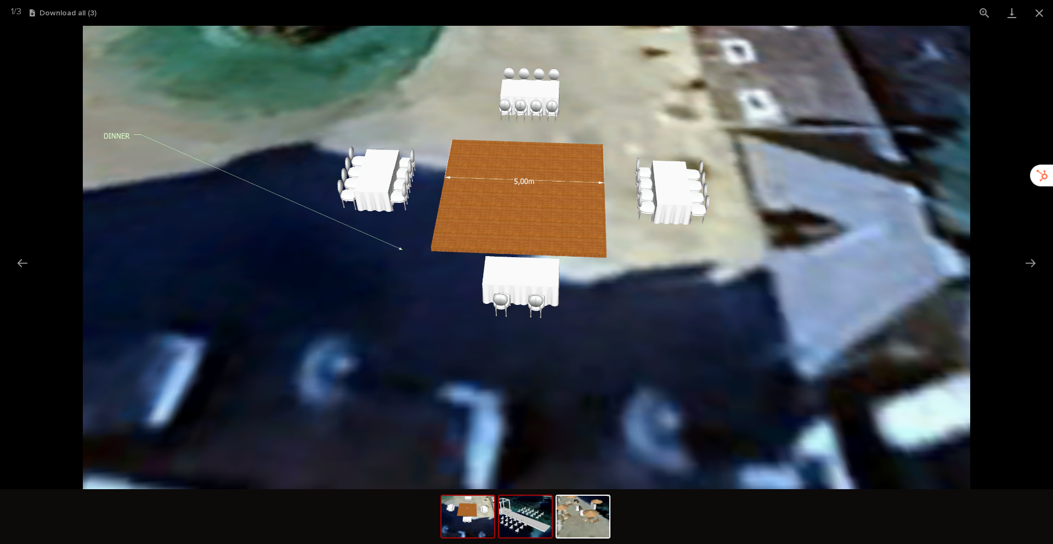
click at [527, 517] on img at bounding box center [525, 517] width 53 height 42
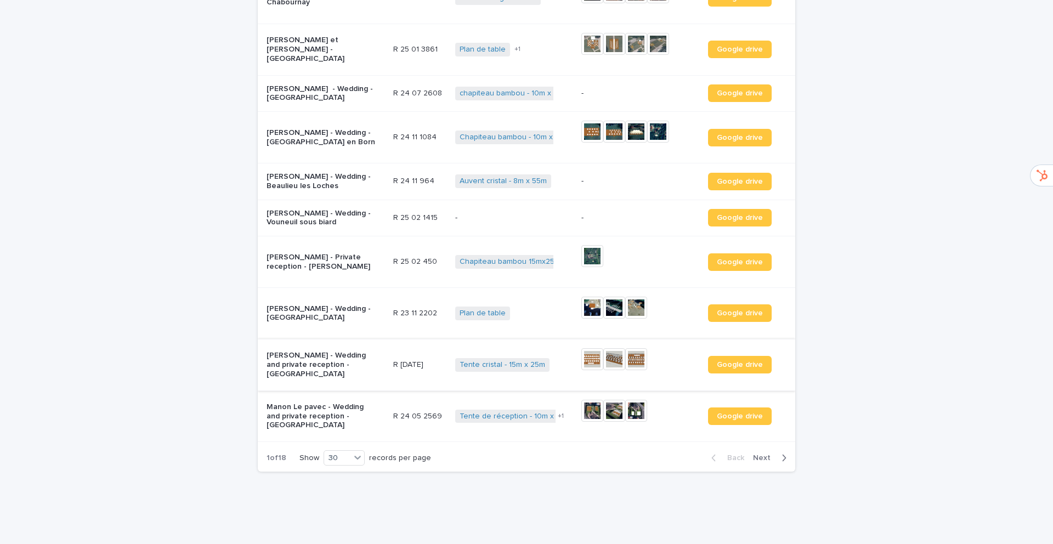
click at [595, 348] on img at bounding box center [592, 359] width 22 height 22
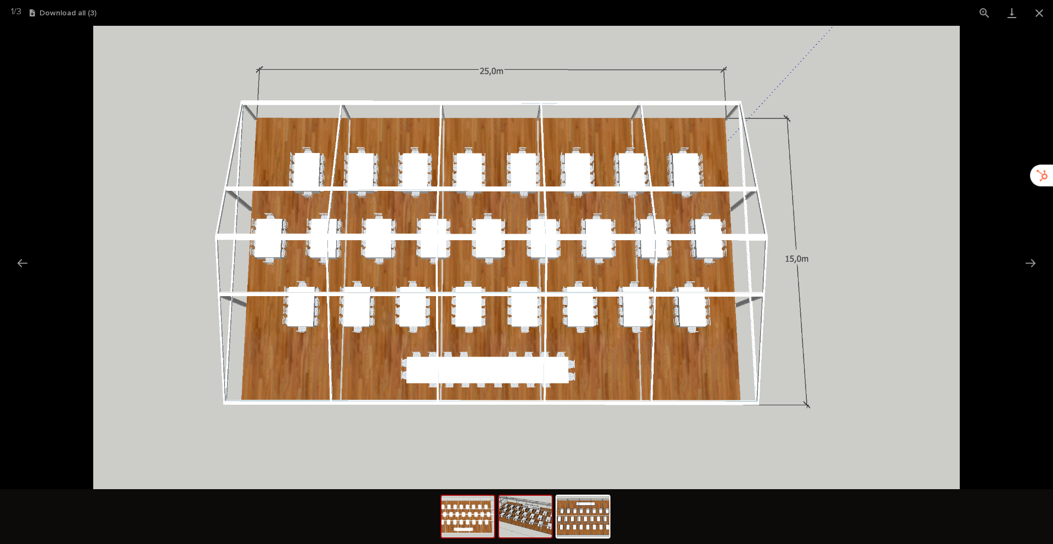
click at [527, 524] on img at bounding box center [525, 517] width 53 height 42
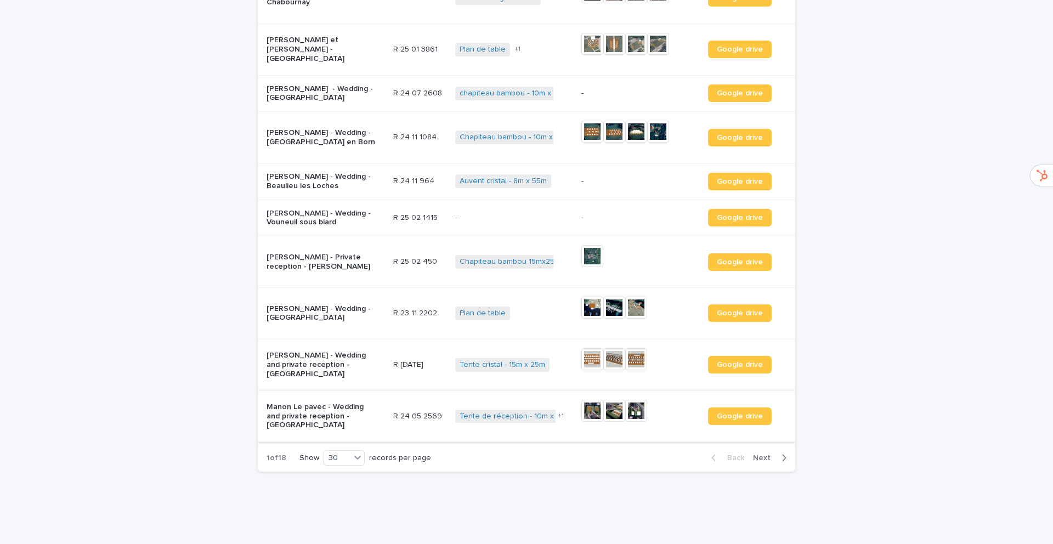
click at [588, 400] on img at bounding box center [592, 411] width 22 height 22
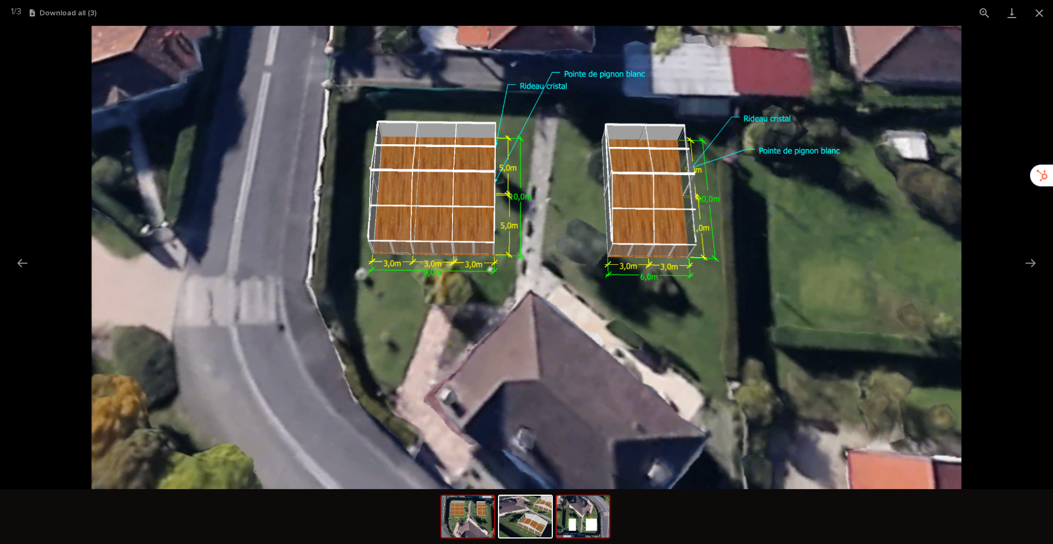
click at [556, 524] on div at bounding box center [583, 517] width 55 height 44
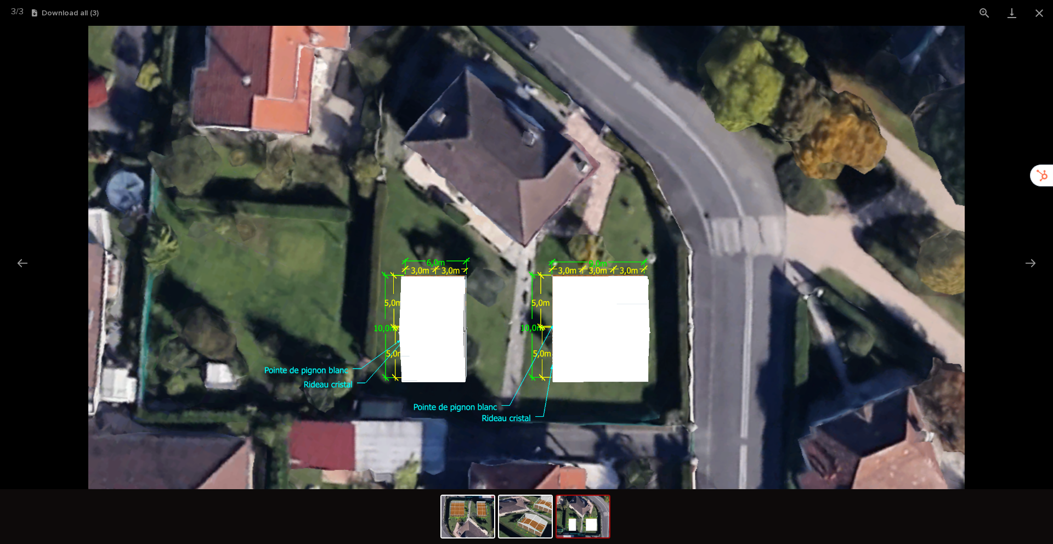
click at [585, 523] on img at bounding box center [583, 517] width 53 height 42
click at [585, 522] on img at bounding box center [583, 517] width 53 height 42
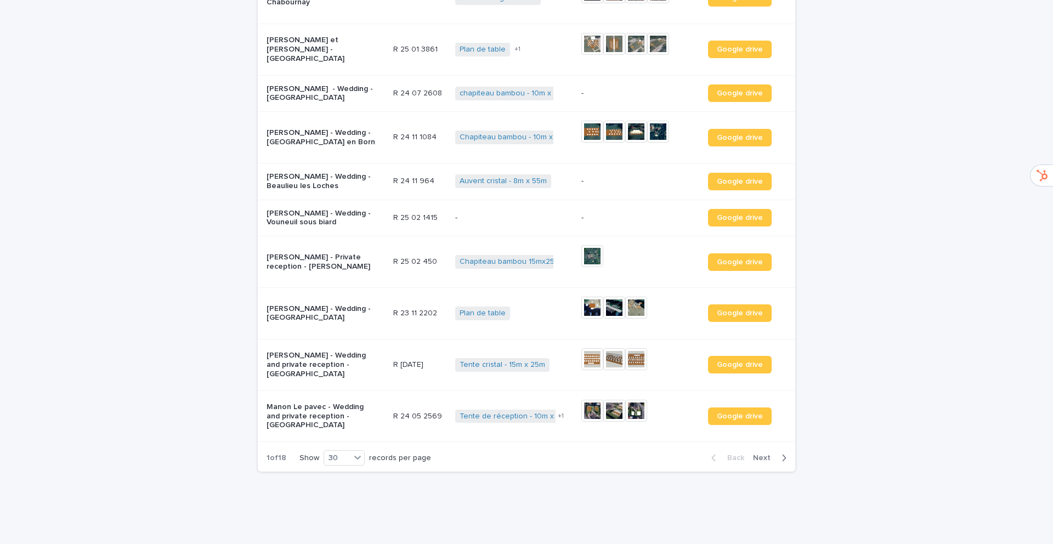
click at [761, 454] on span "Next" at bounding box center [765, 458] width 24 height 8
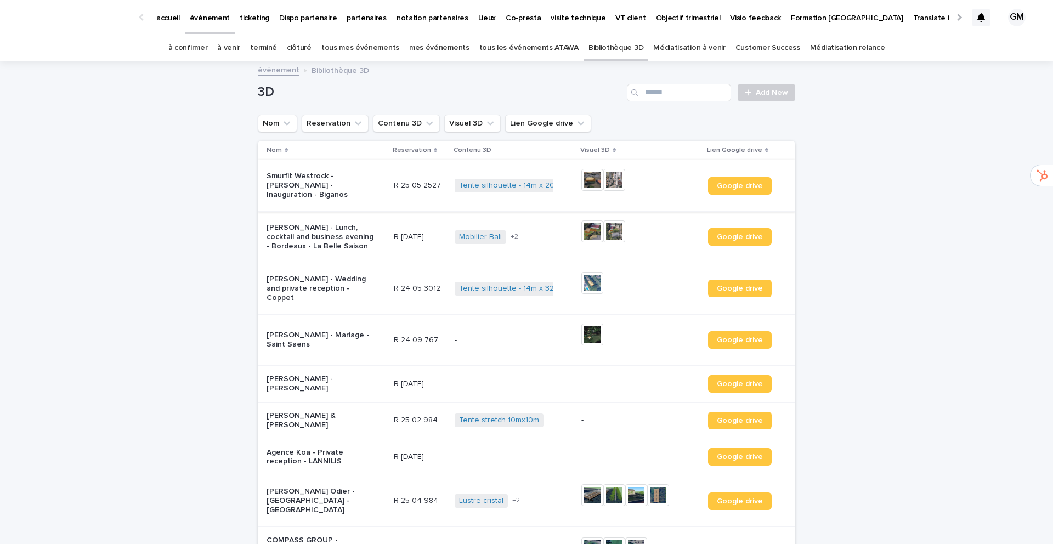
click at [591, 178] on img at bounding box center [592, 180] width 22 height 22
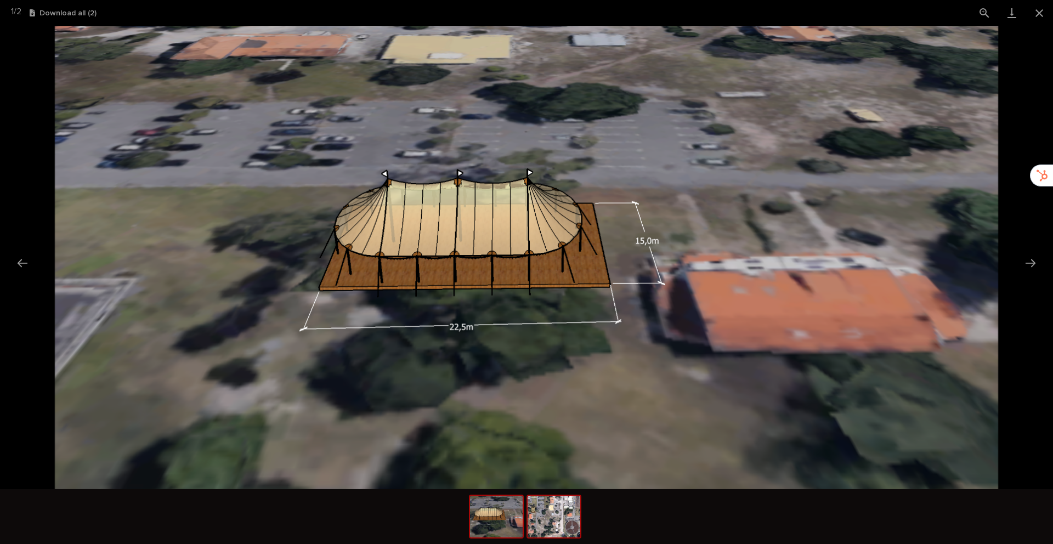
click at [559, 514] on img at bounding box center [554, 517] width 53 height 42
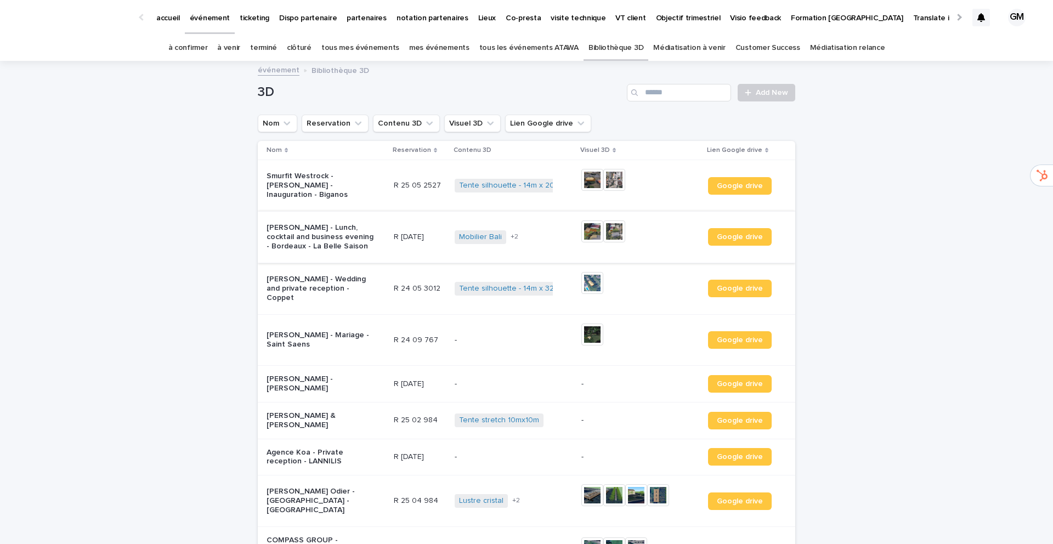
click at [590, 234] on img at bounding box center [592, 231] width 22 height 22
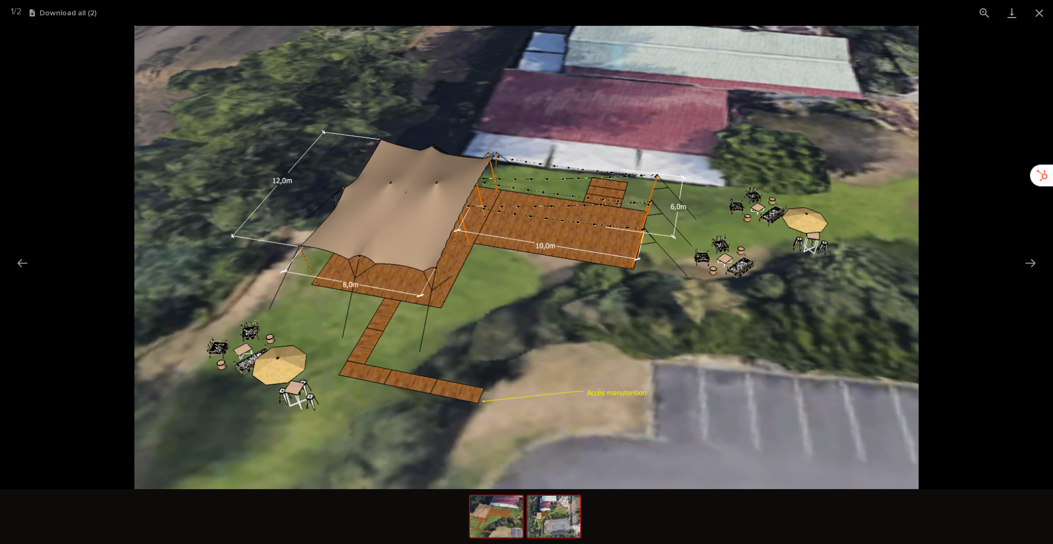
click at [548, 523] on img at bounding box center [554, 517] width 53 height 42
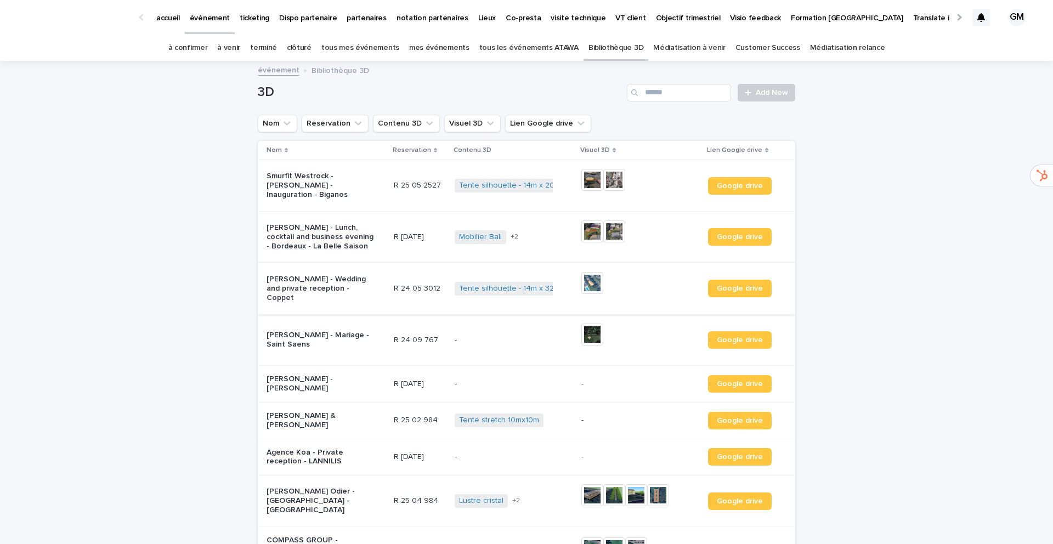
click at [586, 280] on img at bounding box center [592, 283] width 22 height 22
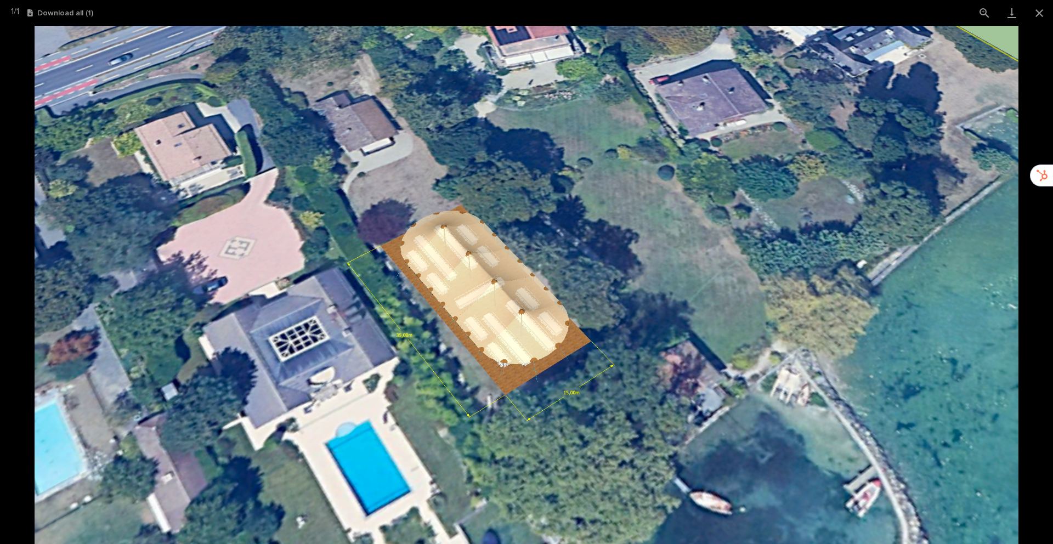
click at [496, 353] on img at bounding box center [527, 285] width 984 height 518
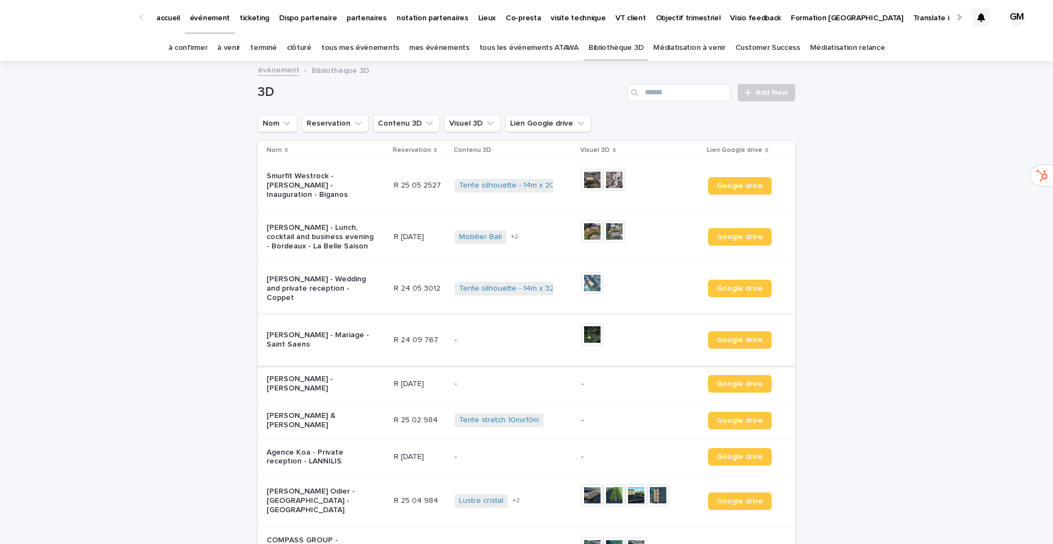
click at [588, 339] on img at bounding box center [592, 335] width 22 height 22
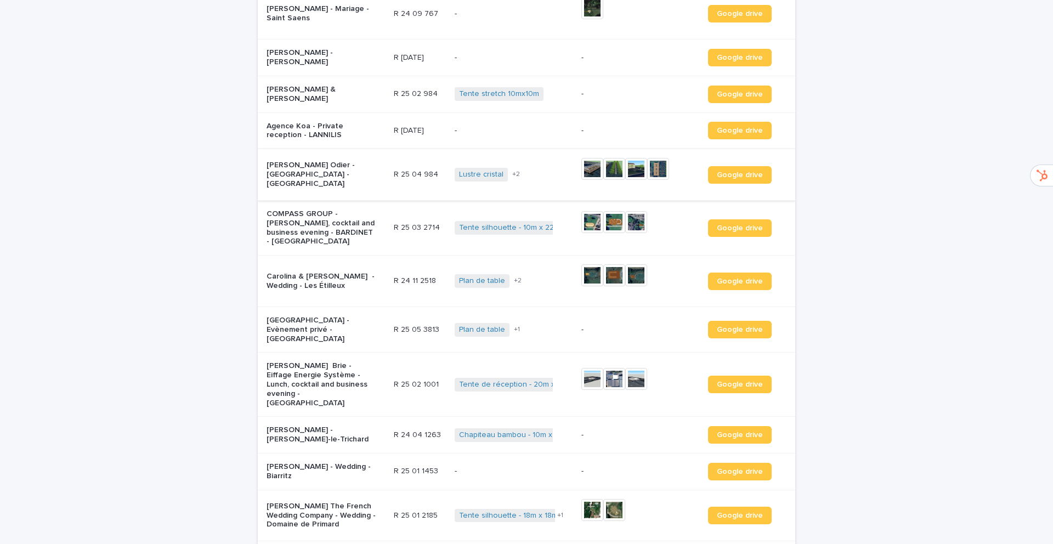
click at [585, 167] on img at bounding box center [592, 169] width 22 height 22
click at [587, 223] on img at bounding box center [592, 222] width 22 height 22
click at [585, 270] on img at bounding box center [592, 275] width 22 height 22
click at [589, 368] on img at bounding box center [592, 379] width 22 height 22
click at [626, 377] on img at bounding box center [636, 379] width 22 height 22
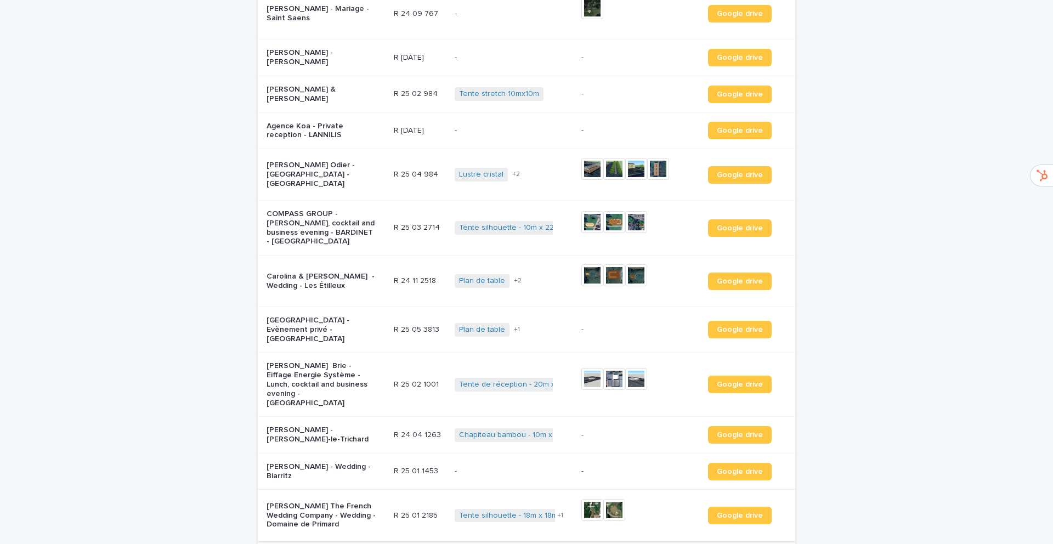
click at [588, 500] on img at bounding box center [592, 510] width 22 height 22
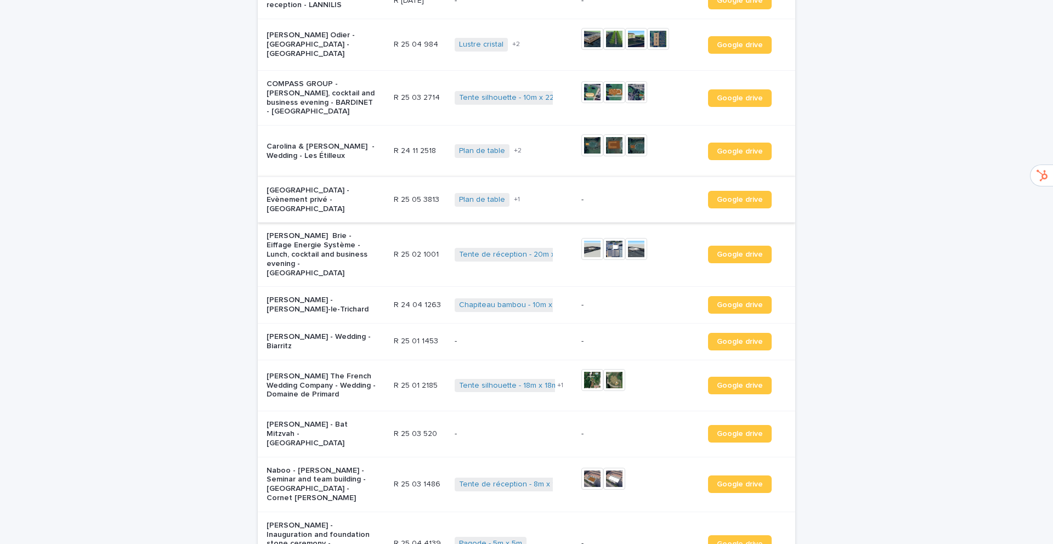
scroll to position [505, 0]
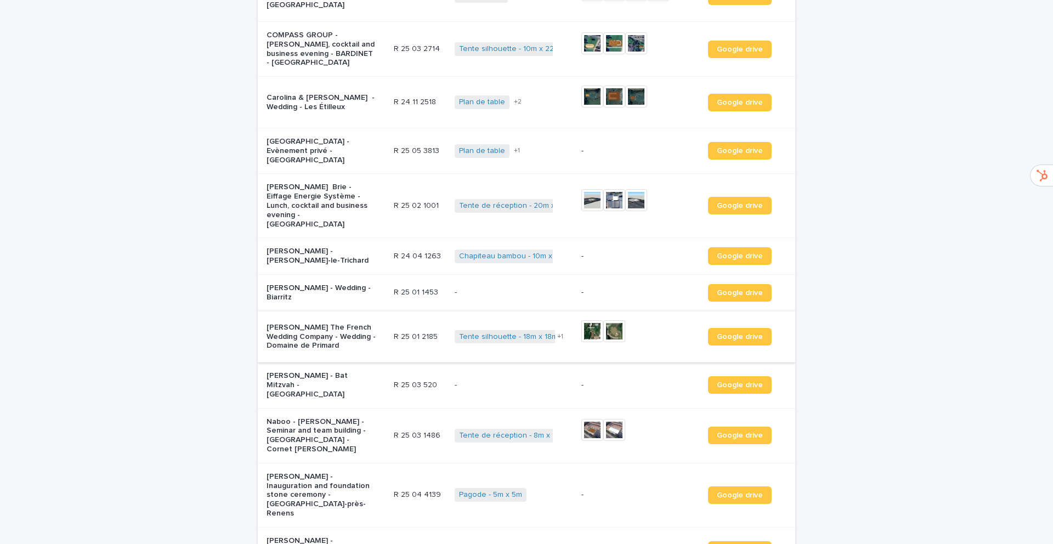
click at [592, 320] on img at bounding box center [592, 331] width 22 height 22
click at [585, 419] on img at bounding box center [592, 430] width 22 height 22
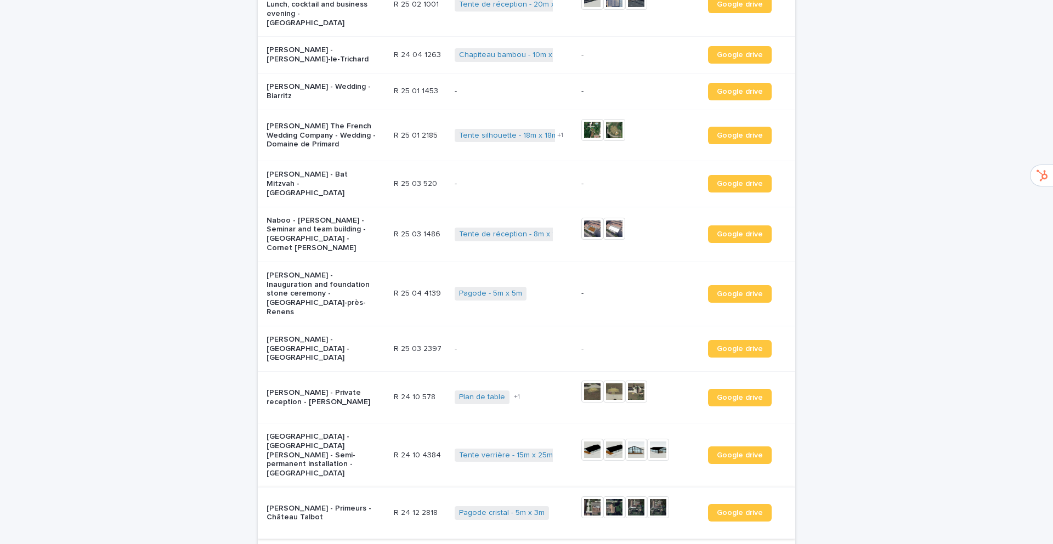
scroll to position [824, 0]
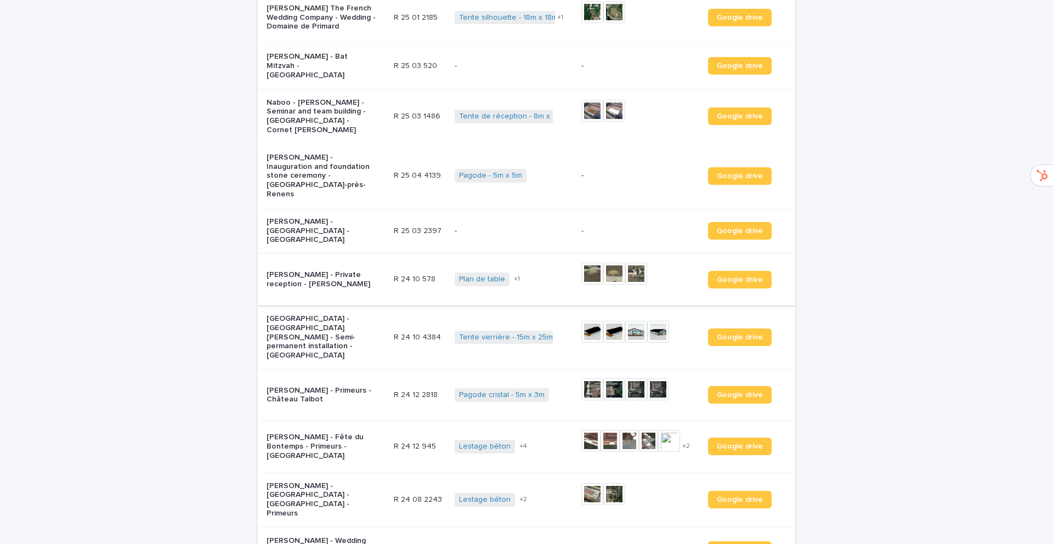
click at [587, 263] on img at bounding box center [592, 274] width 22 height 22
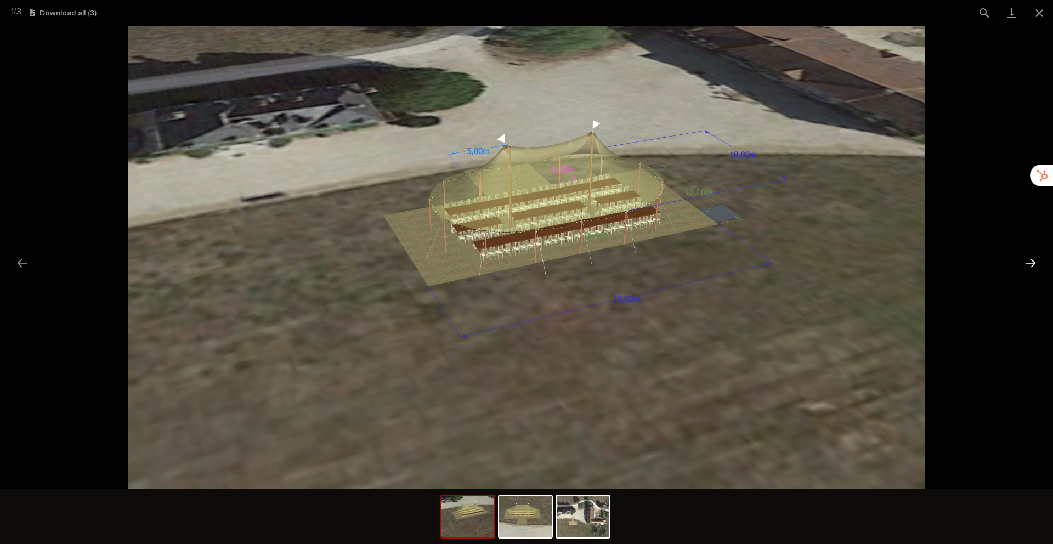
click at [1031, 263] on button "Next slide" at bounding box center [1030, 262] width 23 height 21
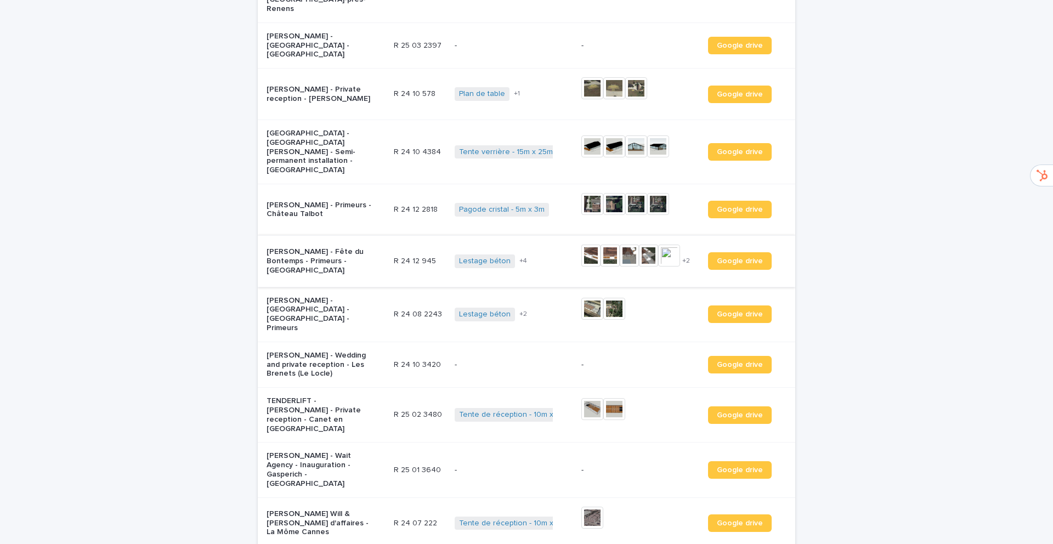
scroll to position [1011, 0]
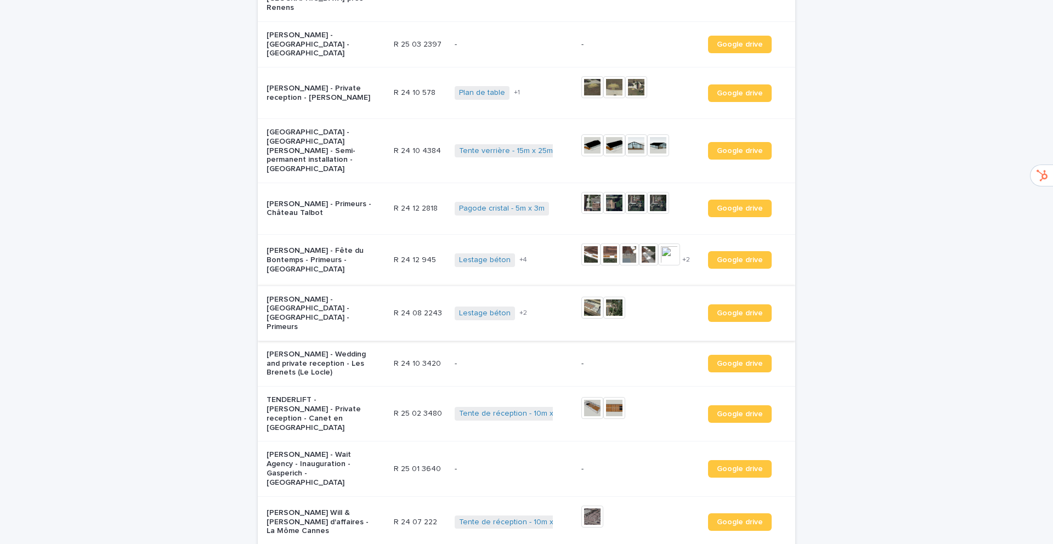
click at [590, 297] on img at bounding box center [592, 308] width 22 height 22
click at [592, 244] on img at bounding box center [590, 255] width 19 height 22
click at [591, 192] on img at bounding box center [592, 203] width 22 height 22
click at [589, 506] on img at bounding box center [592, 517] width 22 height 22
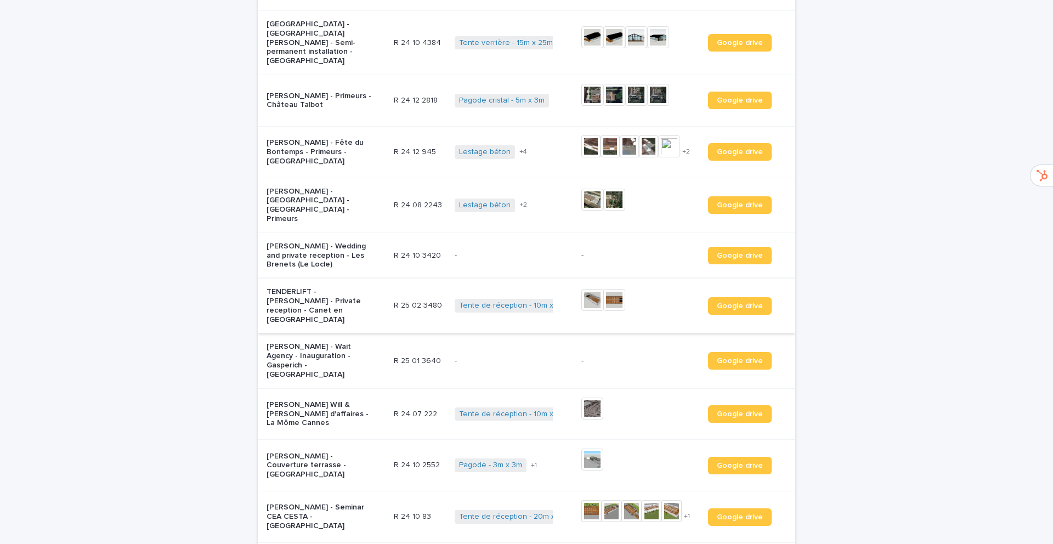
scroll to position [1189, 0]
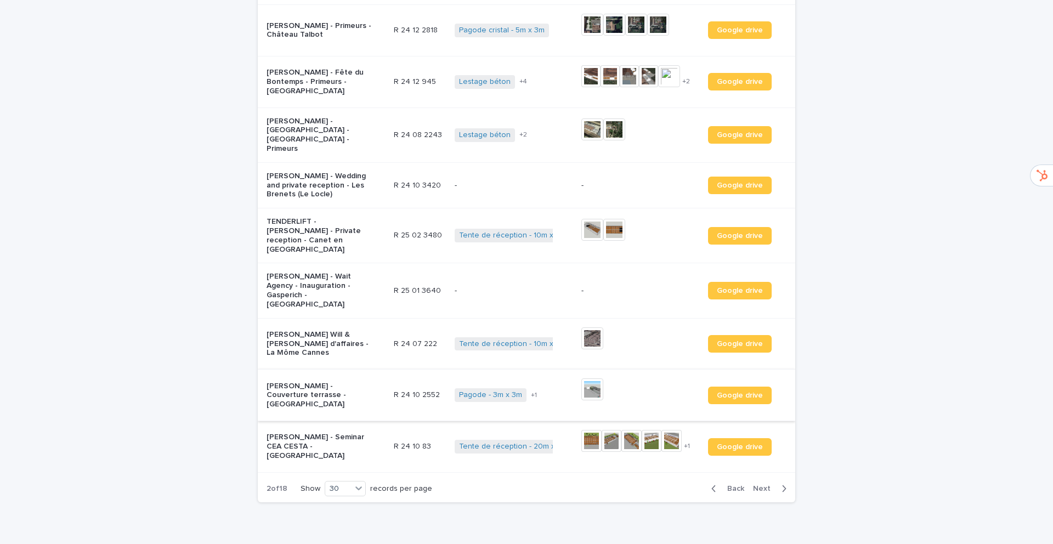
click at [585, 378] on img at bounding box center [592, 389] width 22 height 22
click at [587, 430] on img at bounding box center [591, 441] width 20 height 22
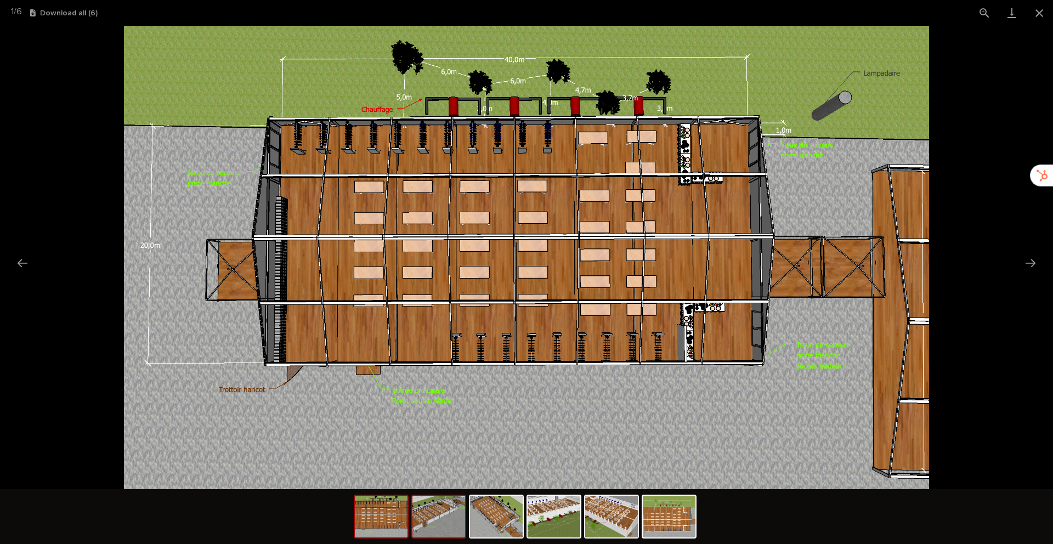
click at [432, 519] on img at bounding box center [438, 517] width 53 height 42
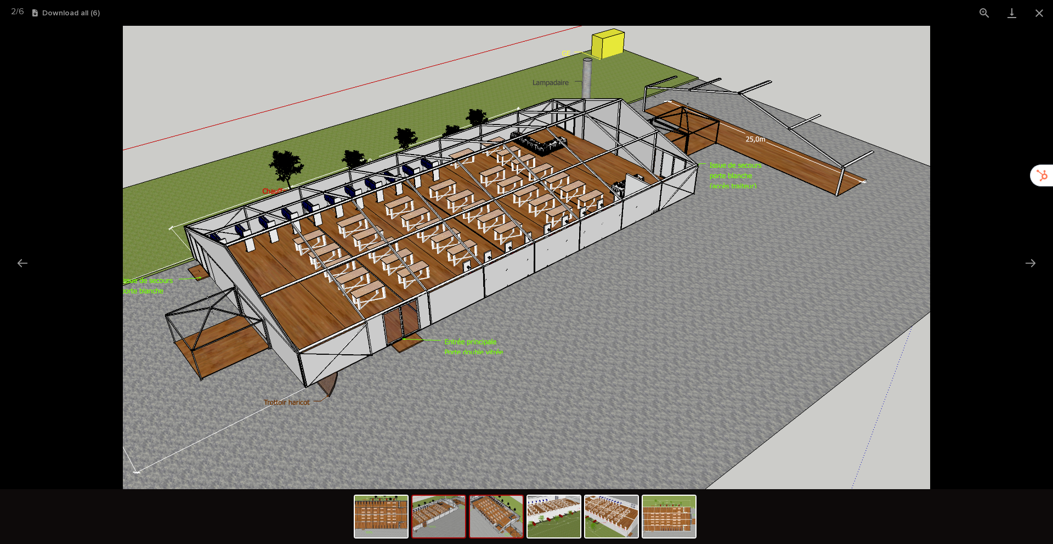
click at [502, 521] on img at bounding box center [496, 517] width 53 height 42
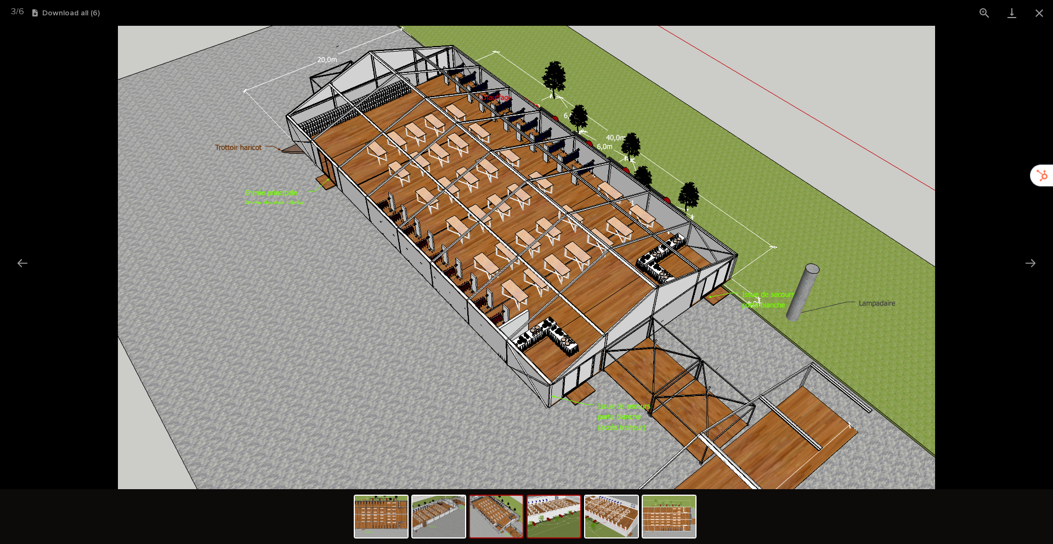
click at [557, 521] on img at bounding box center [554, 517] width 53 height 42
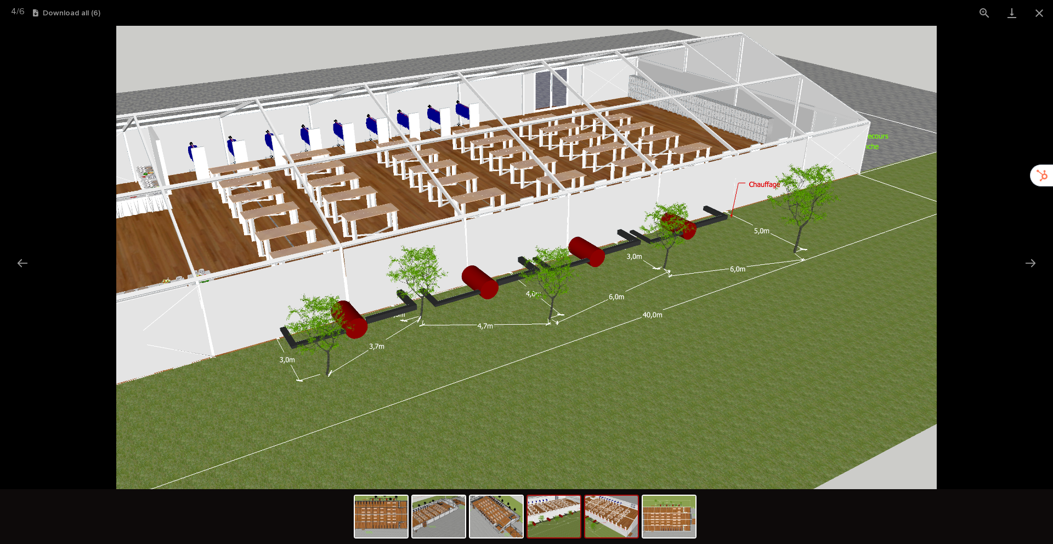
click at [619, 525] on img at bounding box center [611, 517] width 53 height 42
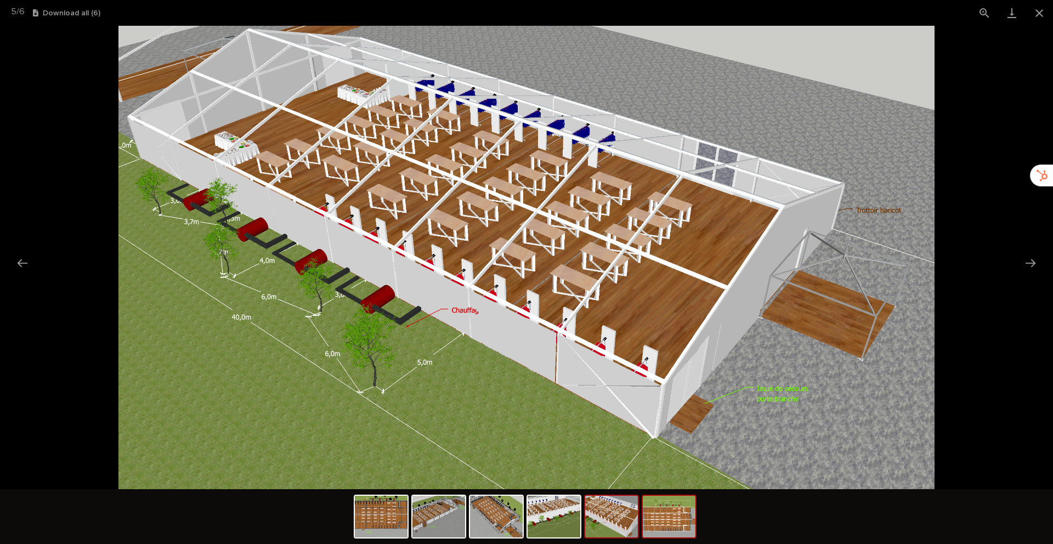
click at [677, 528] on img at bounding box center [669, 517] width 53 height 42
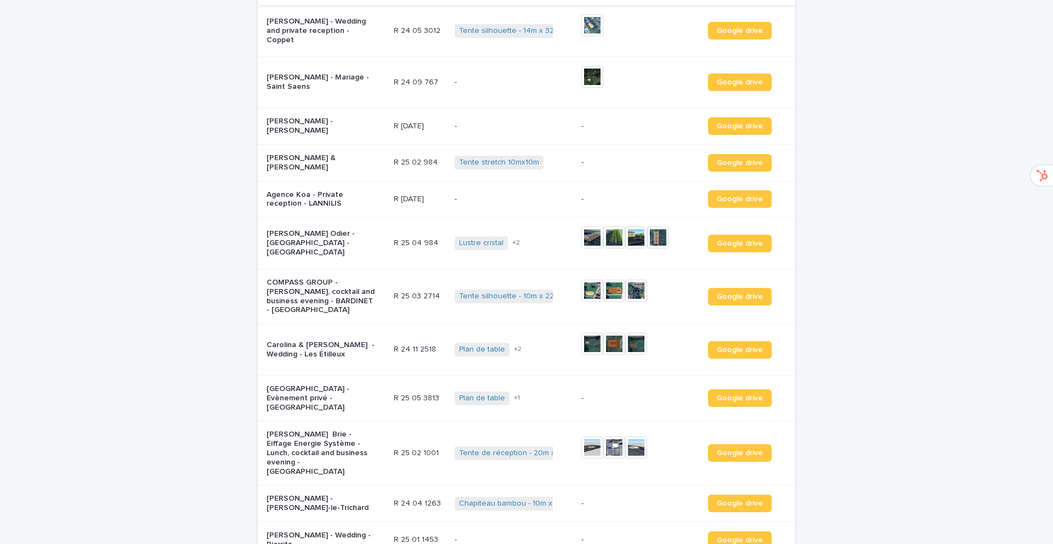
scroll to position [78, 0]
